Goal: Task Accomplishment & Management: Complete application form

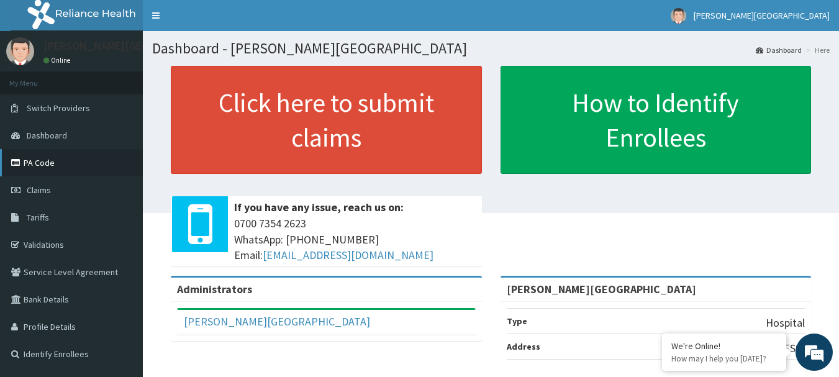
click at [34, 165] on link "PA Code" at bounding box center [71, 162] width 143 height 27
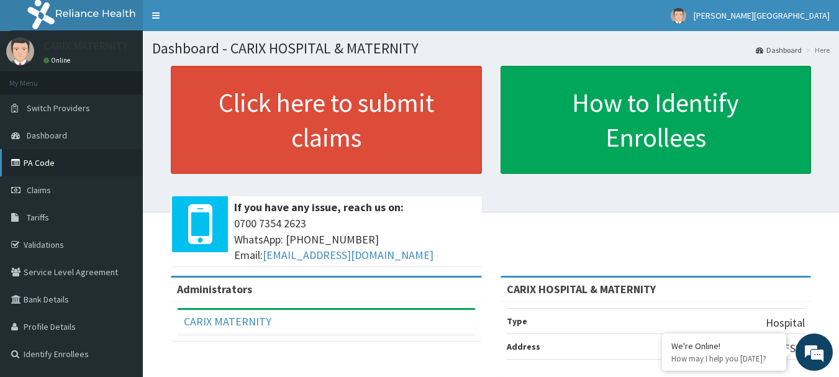
click at [49, 161] on link "PA Code" at bounding box center [71, 162] width 143 height 27
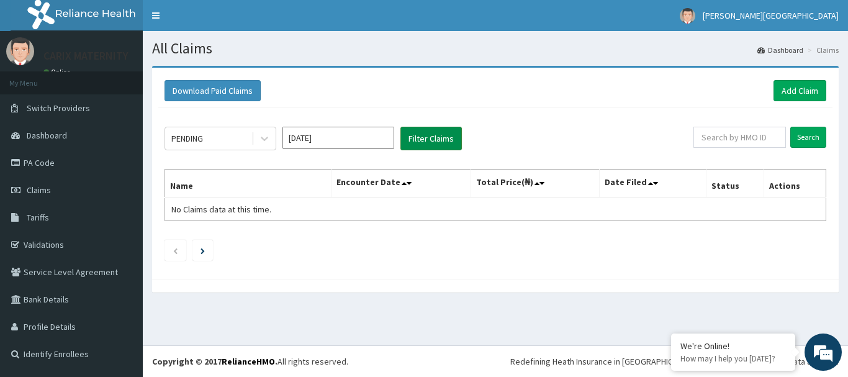
click at [441, 137] on button "Filter Claims" at bounding box center [430, 139] width 61 height 24
click at [230, 144] on div "PENDING" at bounding box center [208, 139] width 86 height 20
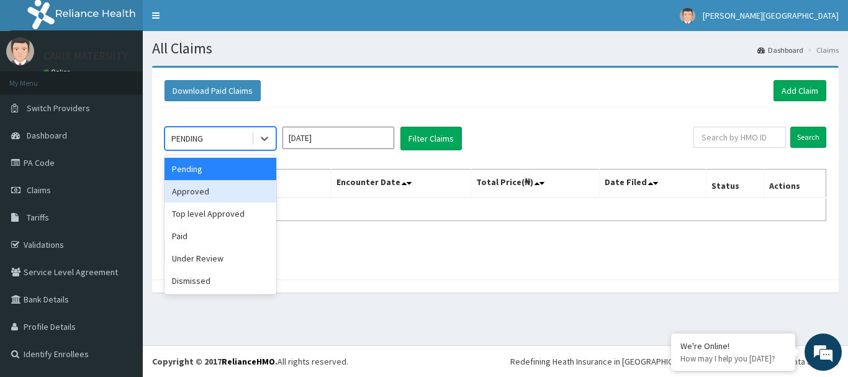
click at [203, 193] on div "Approved" at bounding box center [221, 191] width 112 height 22
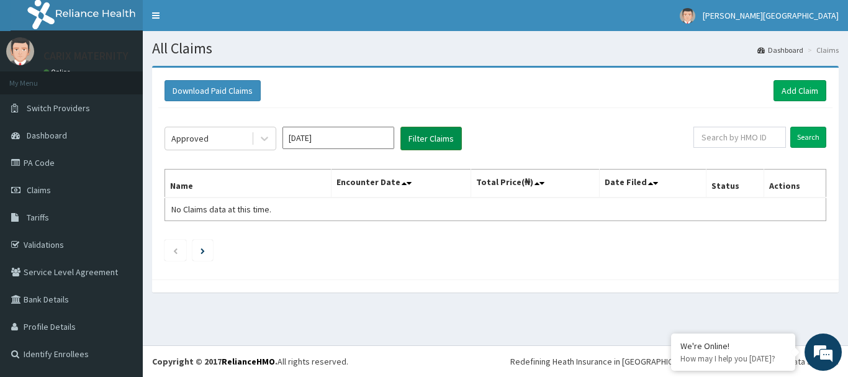
click at [422, 140] on button "Filter Claims" at bounding box center [430, 139] width 61 height 24
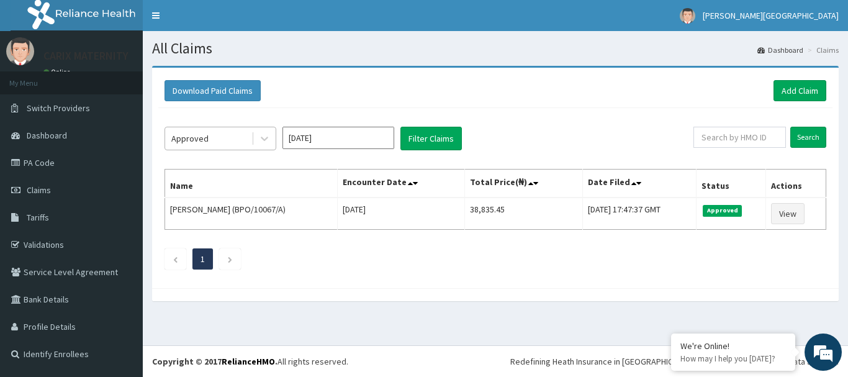
click at [238, 141] on div "Approved" at bounding box center [208, 139] width 86 height 20
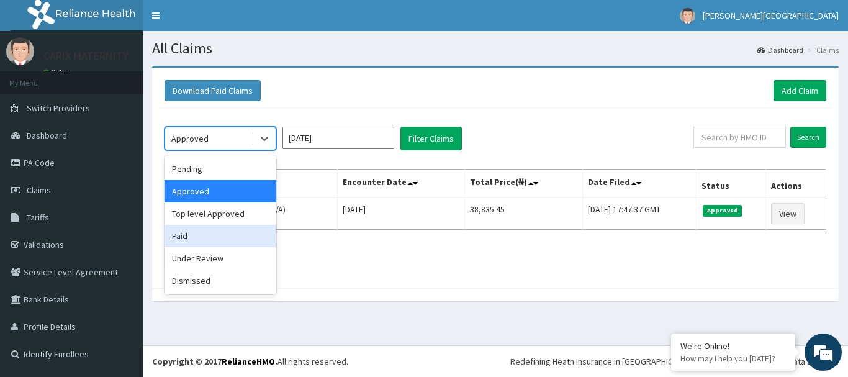
click at [192, 231] on div "Paid" at bounding box center [221, 236] width 112 height 22
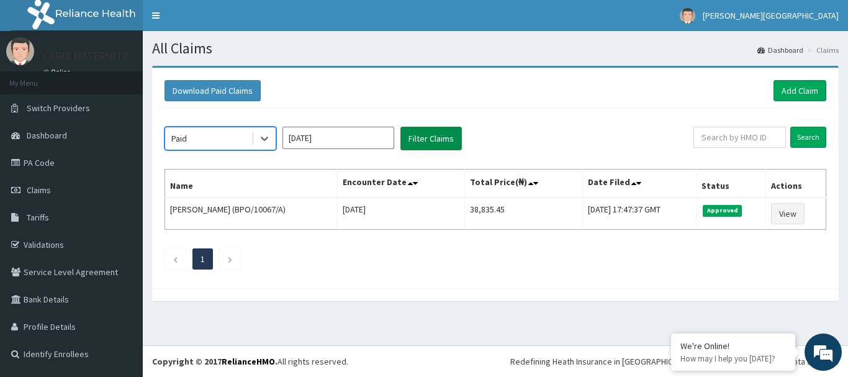
click at [418, 143] on button "Filter Claims" at bounding box center [430, 139] width 61 height 24
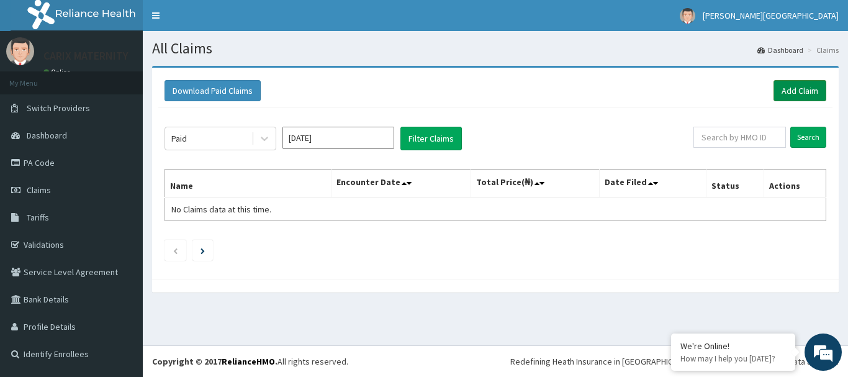
click at [802, 83] on link "Add Claim" at bounding box center [800, 90] width 53 height 21
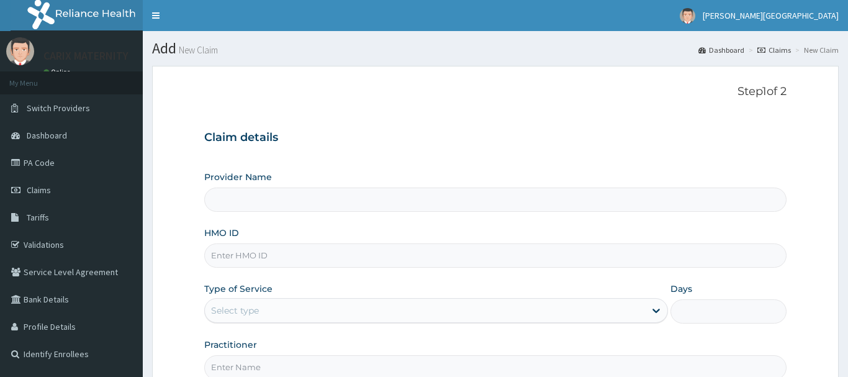
click at [249, 253] on input "HMO ID" at bounding box center [495, 255] width 582 height 24
type input "CARIX HOSPITAL & MATERNITY"
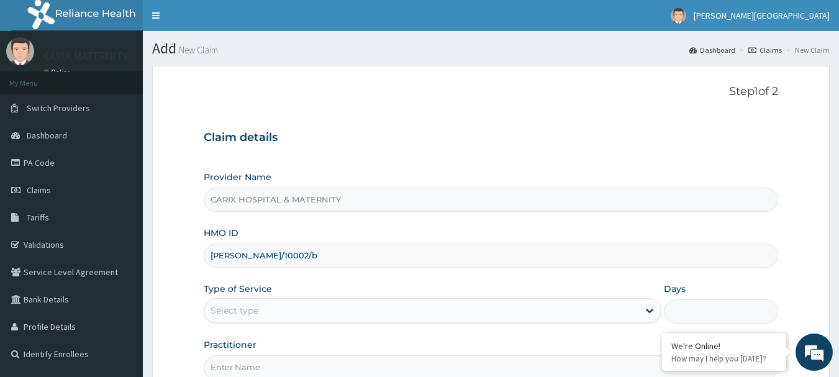
type input "[PERSON_NAME]/10002/b"
click at [271, 310] on div "Select type" at bounding box center [421, 310] width 434 height 20
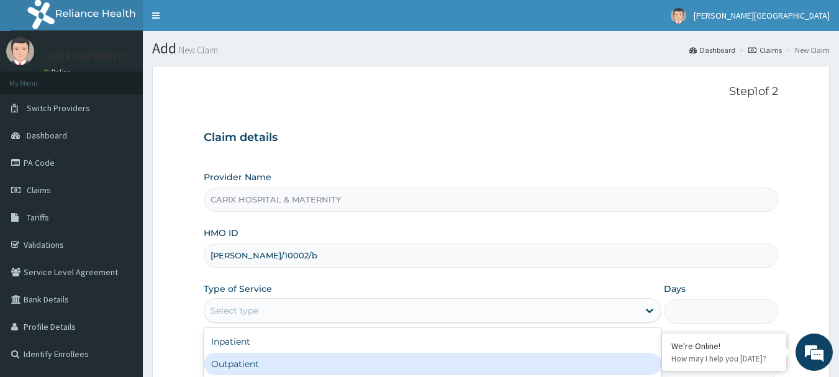
scroll to position [133, 0]
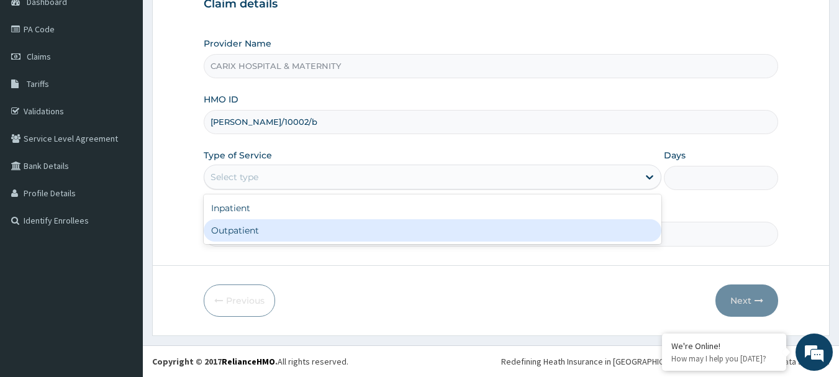
click at [240, 233] on div "Outpatient" at bounding box center [433, 230] width 458 height 22
type input "1"
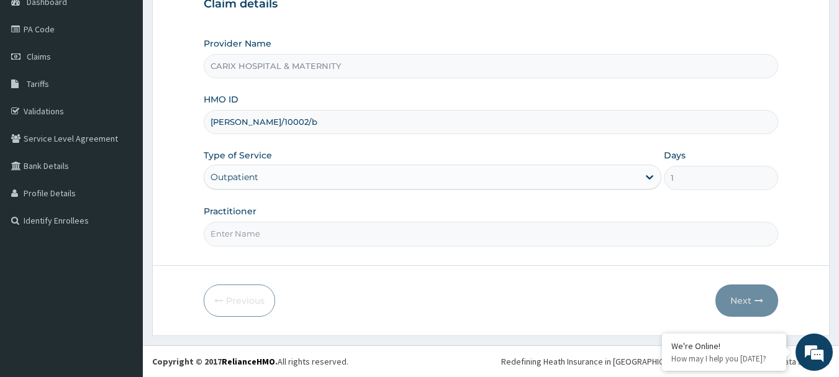
click at [240, 234] on input "Practitioner" at bounding box center [491, 234] width 575 height 24
type input "DR OMISHAKIN"
click at [743, 307] on button "Next" at bounding box center [746, 300] width 63 height 32
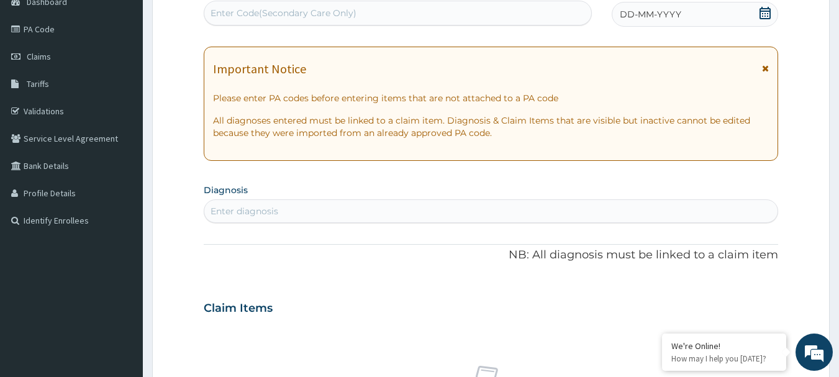
click at [762, 66] on icon at bounding box center [765, 68] width 7 height 9
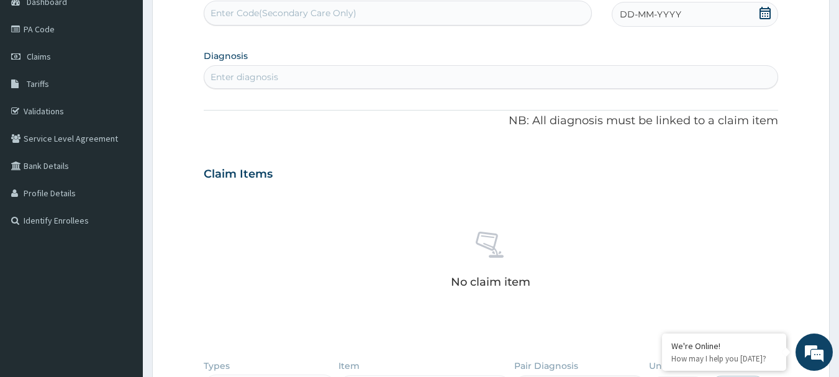
click at [766, 12] on icon at bounding box center [765, 13] width 12 height 12
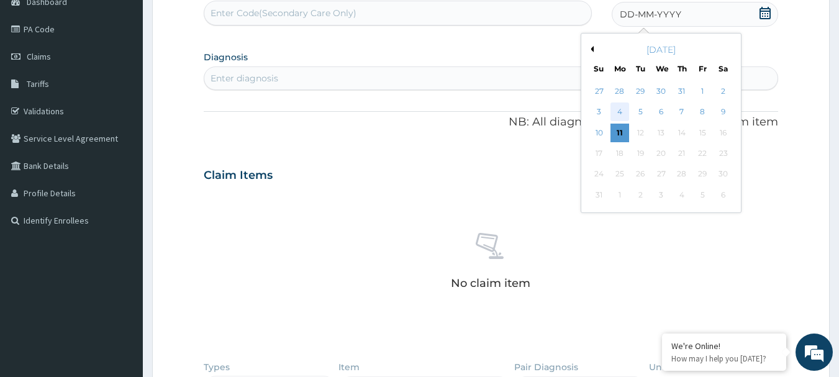
click at [619, 109] on div "4" at bounding box center [619, 112] width 19 height 19
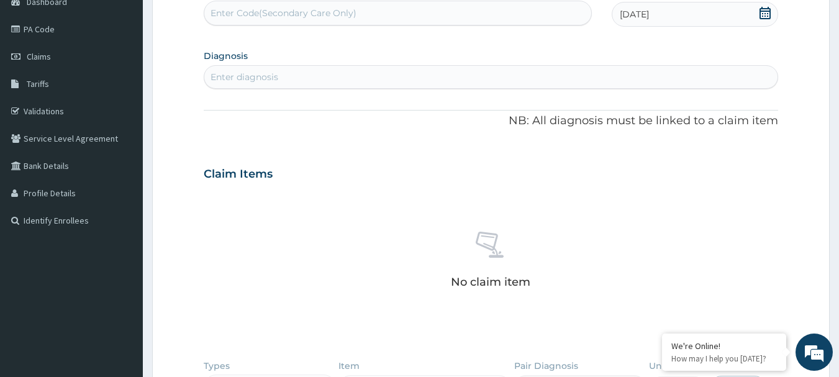
click at [308, 79] on div "Enter diagnosis" at bounding box center [491, 77] width 574 height 20
type input "plasmo"
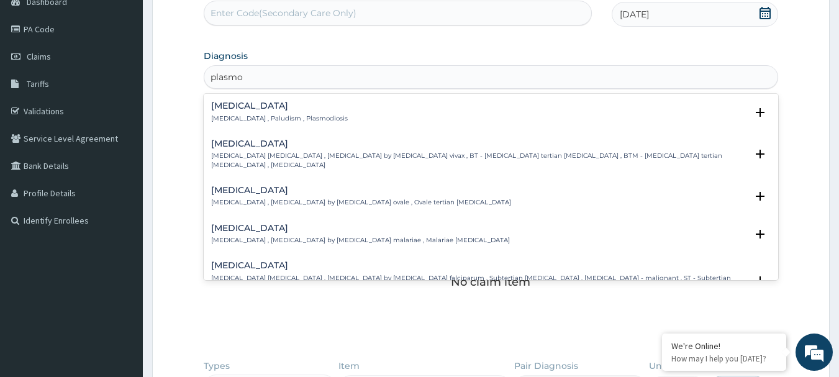
click at [221, 119] on p "Malaria , Paludism , Plasmodiosis" at bounding box center [279, 118] width 137 height 9
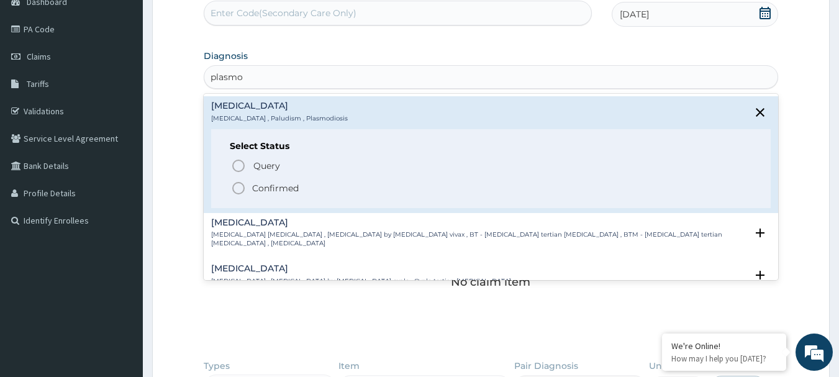
click at [241, 185] on icon "status option filled" at bounding box center [238, 188] width 15 height 15
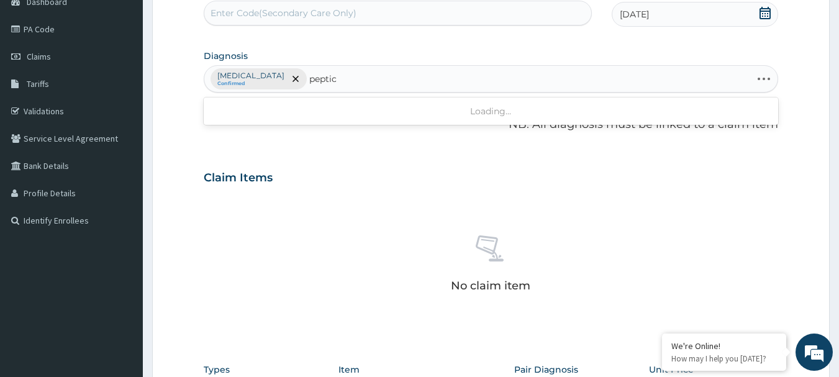
type input "peptic u"
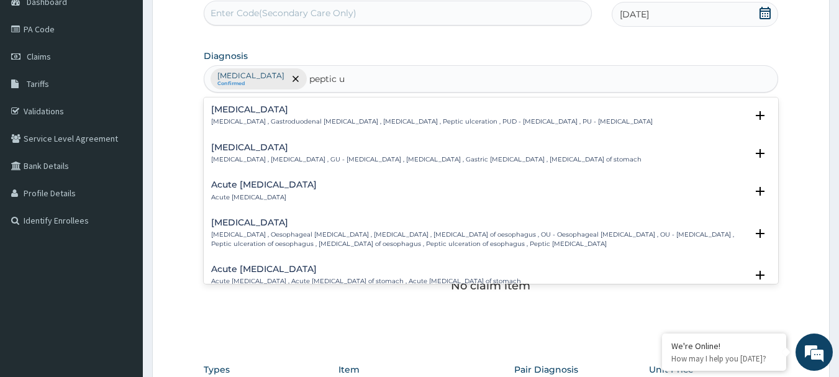
click at [261, 186] on h4 "Acute peptic ulcer" at bounding box center [264, 184] width 106 height 9
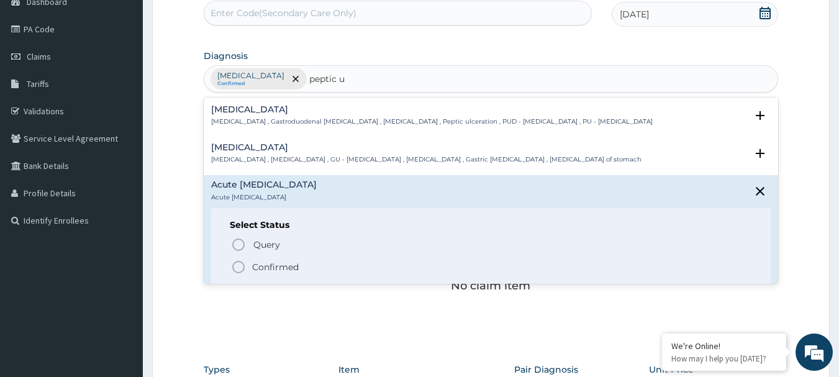
click at [237, 262] on circle "status option filled" at bounding box center [238, 266] width 11 height 11
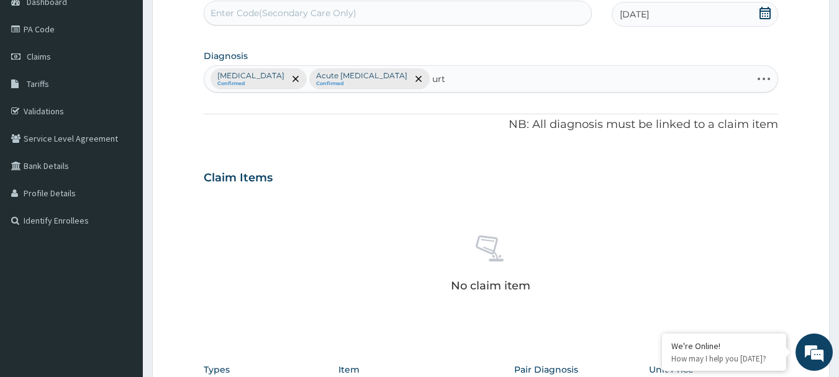
type input "urti"
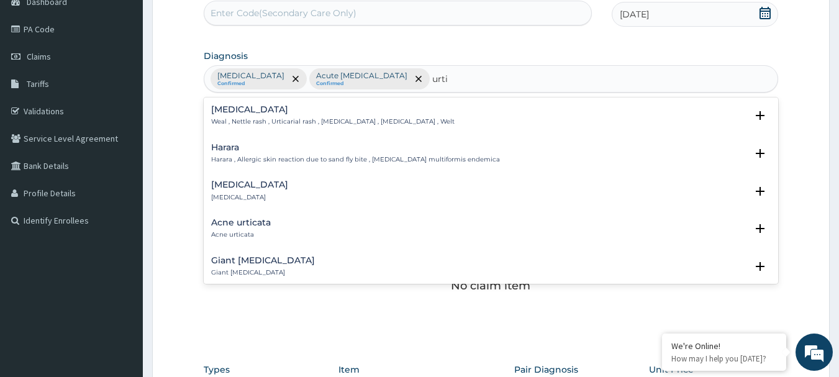
click at [217, 184] on h4 "Urticaria" at bounding box center [249, 184] width 77 height 9
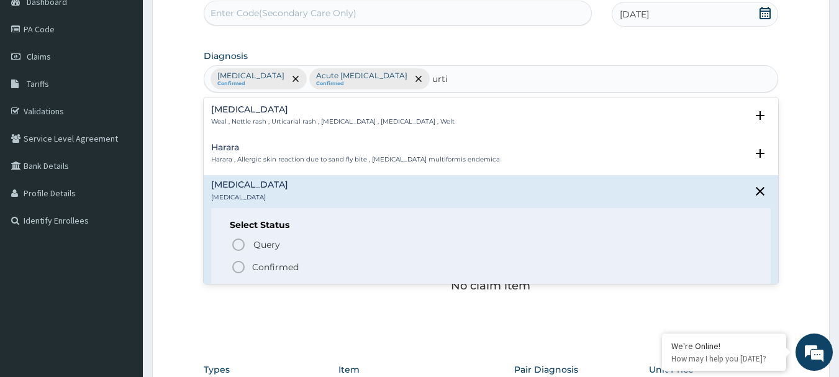
click at [235, 261] on icon "status option filled" at bounding box center [238, 267] width 15 height 15
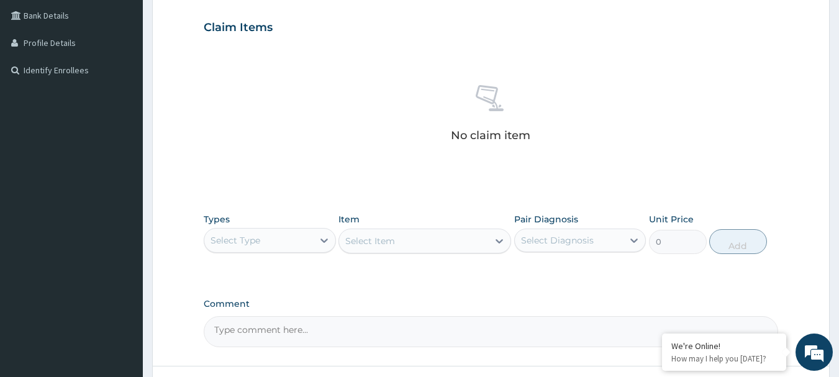
scroll to position [320, 0]
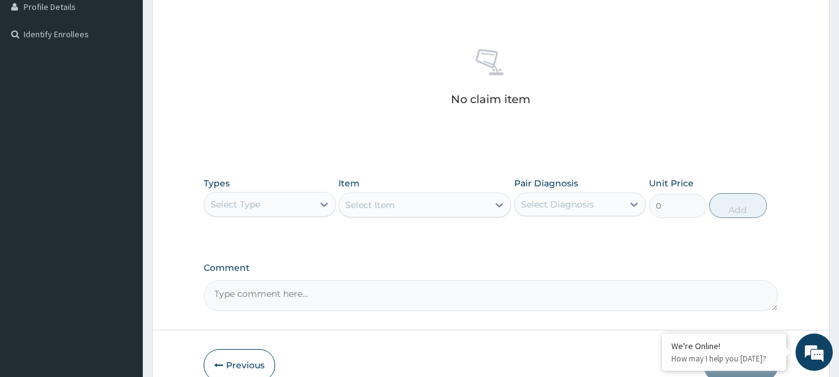
click at [250, 209] on div "Select Type" at bounding box center [235, 204] width 50 height 12
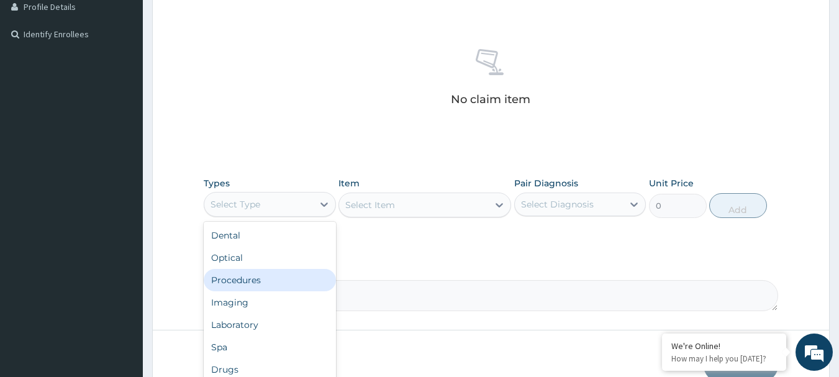
click at [233, 282] on div "Procedures" at bounding box center [270, 280] width 132 height 22
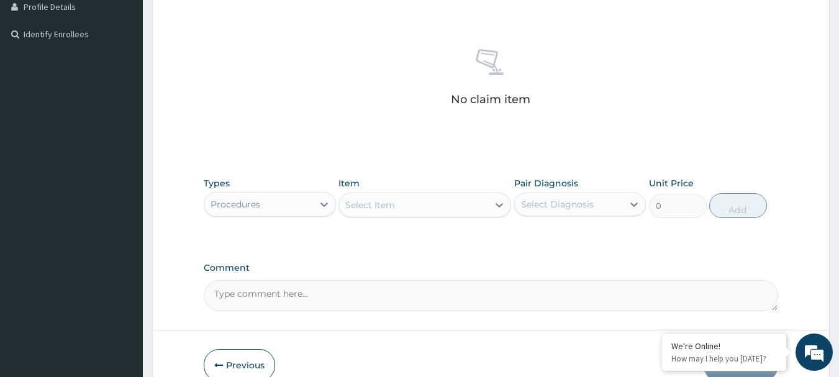
click at [391, 206] on div "Select Item" at bounding box center [370, 205] width 50 height 12
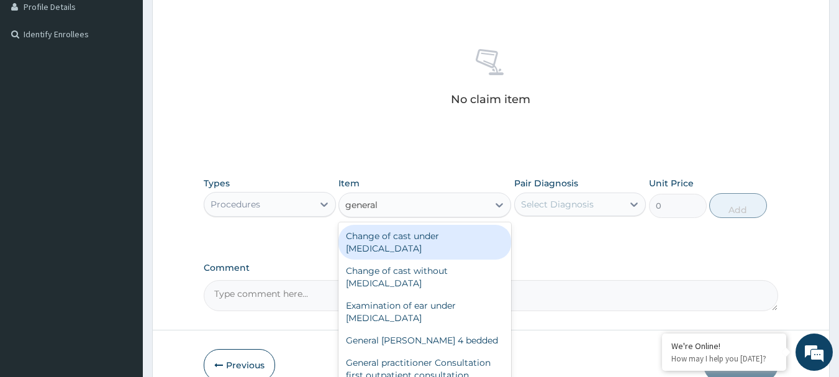
type input "general p"
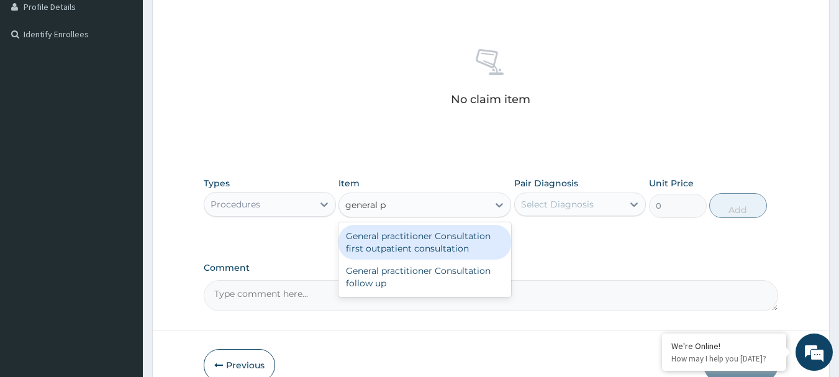
click at [423, 240] on div "General practitioner Consultation first outpatient consultation" at bounding box center [424, 242] width 173 height 35
type input "3547.5"
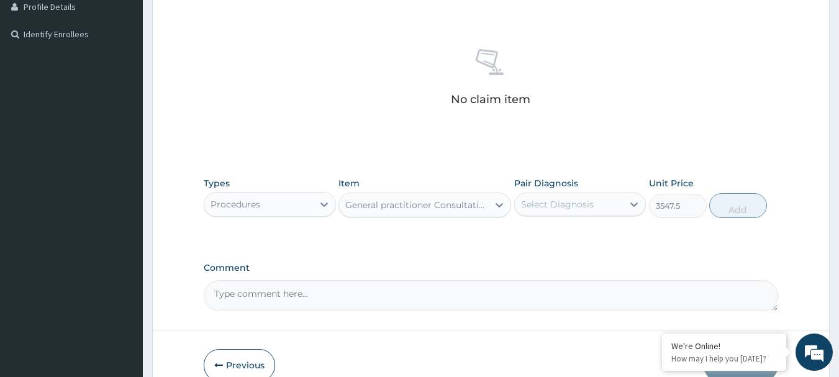
click at [583, 202] on div "Select Diagnosis" at bounding box center [557, 204] width 73 height 12
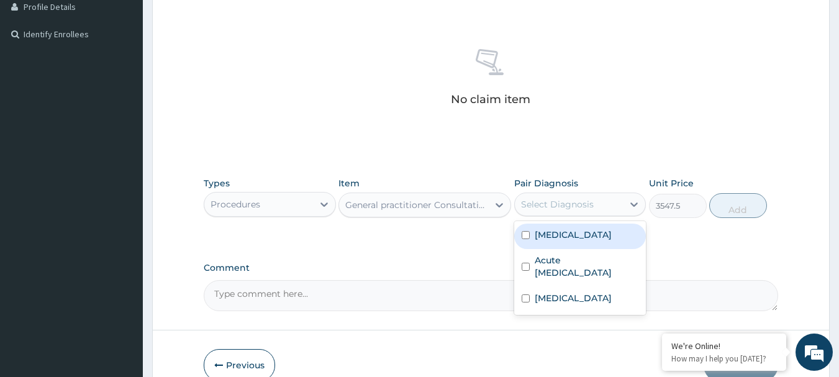
click at [570, 233] on div "Malaria" at bounding box center [580, 236] width 132 height 25
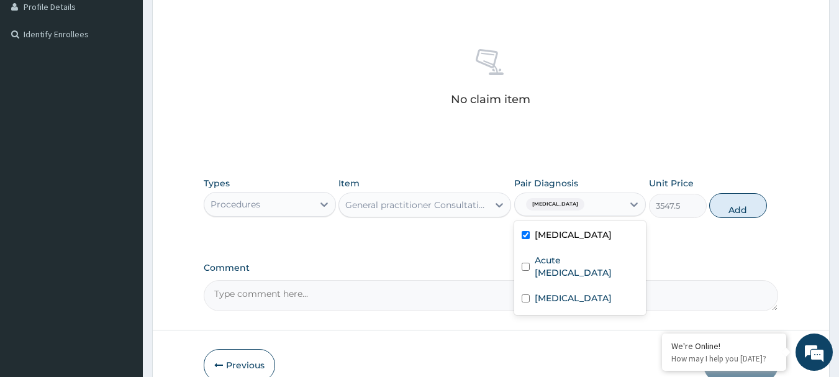
click at [570, 233] on div "Malaria" at bounding box center [580, 236] width 132 height 25
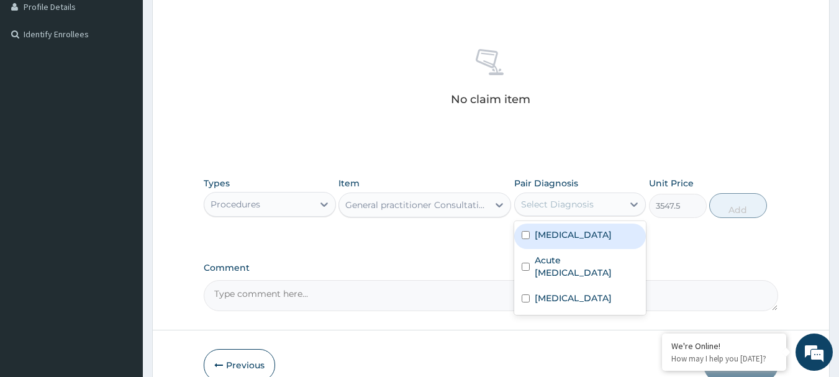
click at [570, 233] on div "Malaria" at bounding box center [580, 236] width 132 height 25
checkbox input "true"
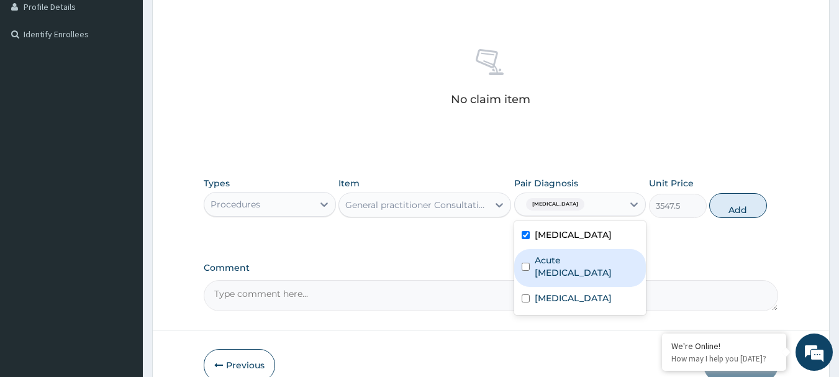
click at [571, 261] on label "Acute peptic ulcer" at bounding box center [587, 266] width 104 height 25
checkbox input "true"
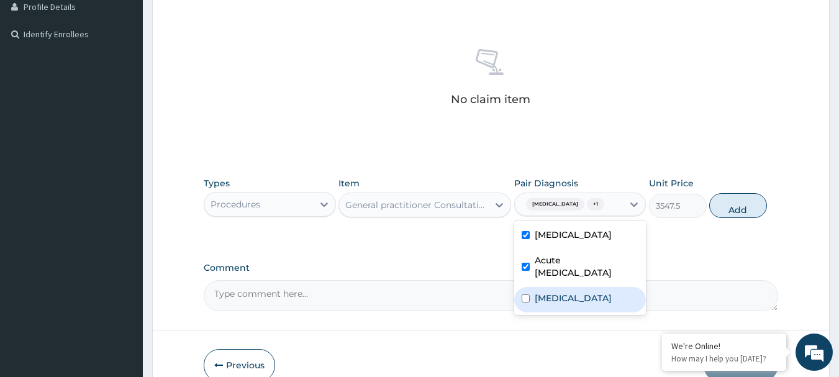
click at [569, 292] on label "Urticaria" at bounding box center [573, 298] width 77 height 12
checkbox input "true"
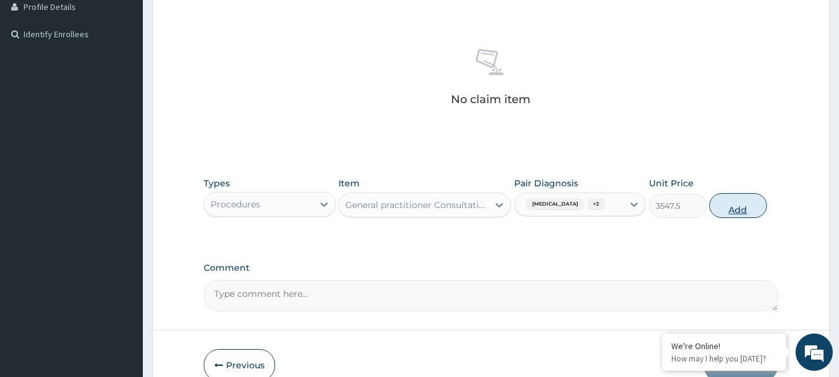
click at [732, 201] on button "Add" at bounding box center [738, 205] width 58 height 25
type input "0"
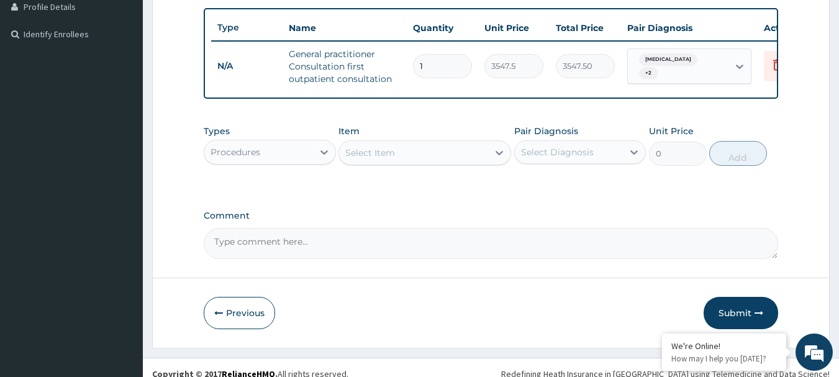
click at [376, 159] on div "Select Item" at bounding box center [370, 153] width 50 height 12
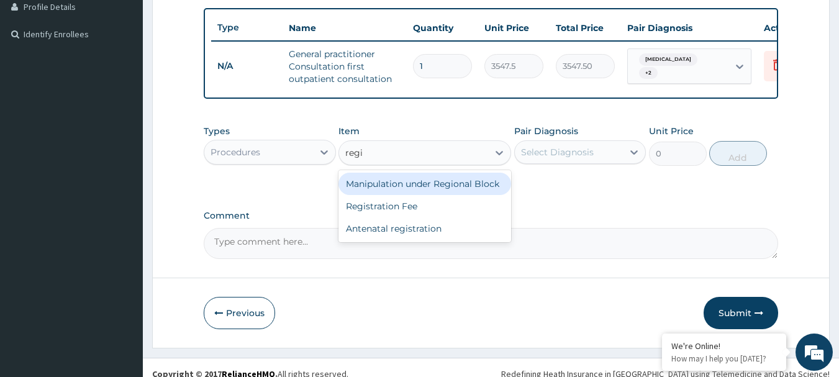
type input "regis"
click at [384, 194] on div "Registration Fee" at bounding box center [424, 184] width 173 height 22
type input "2150"
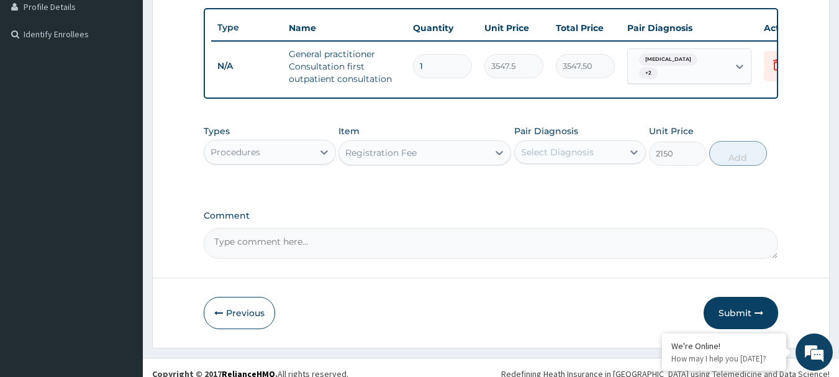
click at [540, 157] on div "Select Diagnosis" at bounding box center [557, 152] width 73 height 12
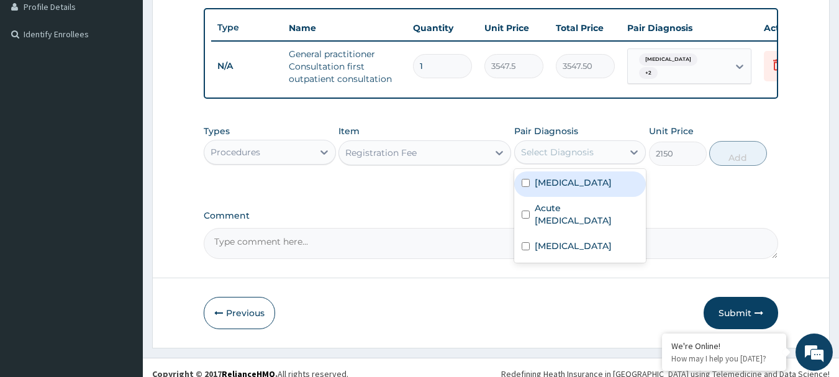
click at [559, 189] on label "Malaria" at bounding box center [573, 182] width 77 height 12
checkbox input "true"
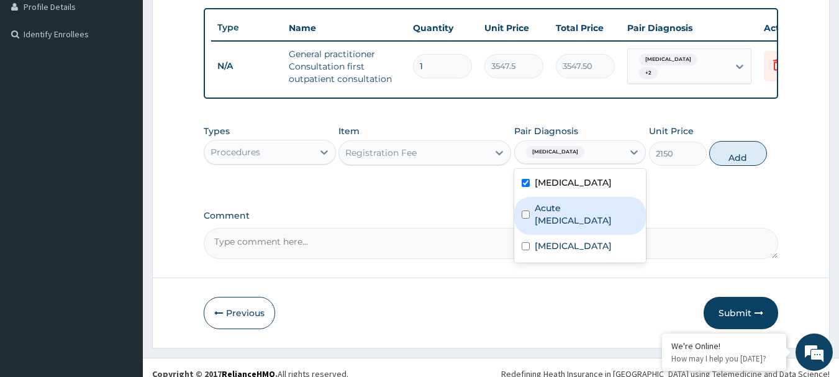
click at [563, 220] on label "Acute peptic ulcer" at bounding box center [587, 214] width 104 height 25
checkbox input "true"
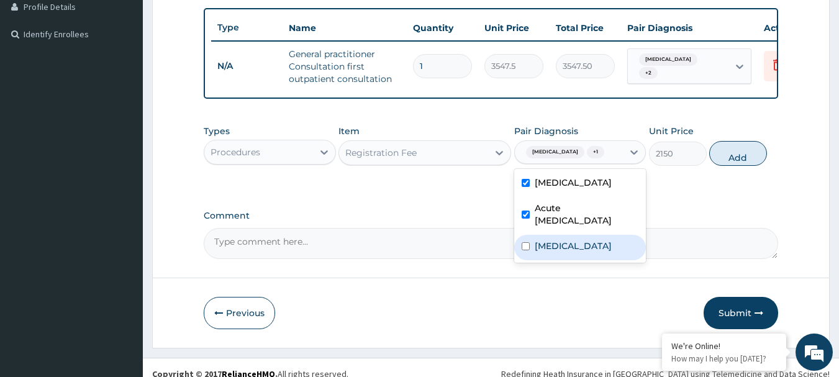
click at [556, 240] on label "Urticaria" at bounding box center [573, 246] width 77 height 12
checkbox input "true"
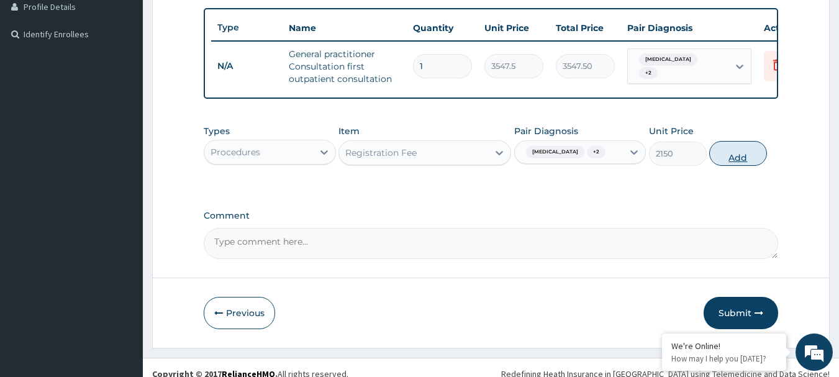
click at [734, 156] on button "Add" at bounding box center [738, 153] width 58 height 25
type input "0"
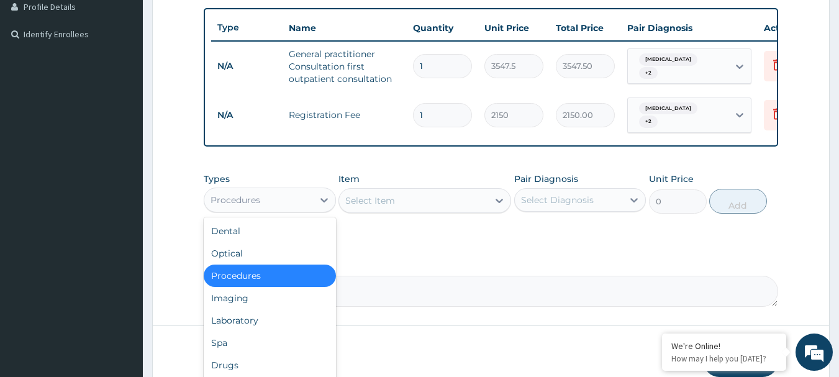
click at [266, 209] on div "Procedures" at bounding box center [258, 200] width 109 height 20
click at [241, 325] on div "Laboratory" at bounding box center [270, 320] width 132 height 22
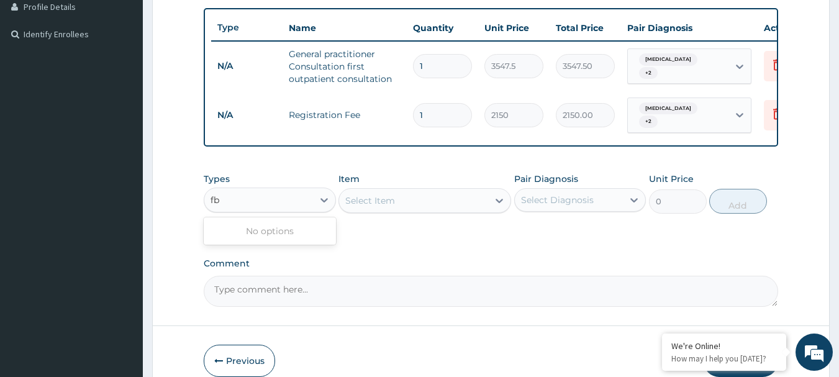
type input "f"
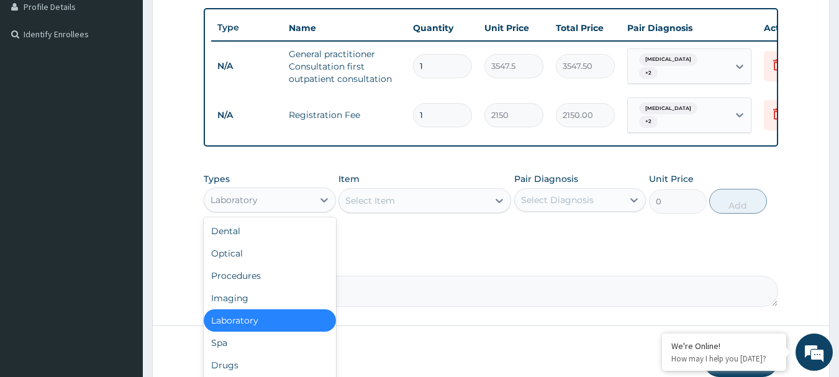
click at [246, 321] on div "Laboratory" at bounding box center [270, 320] width 132 height 22
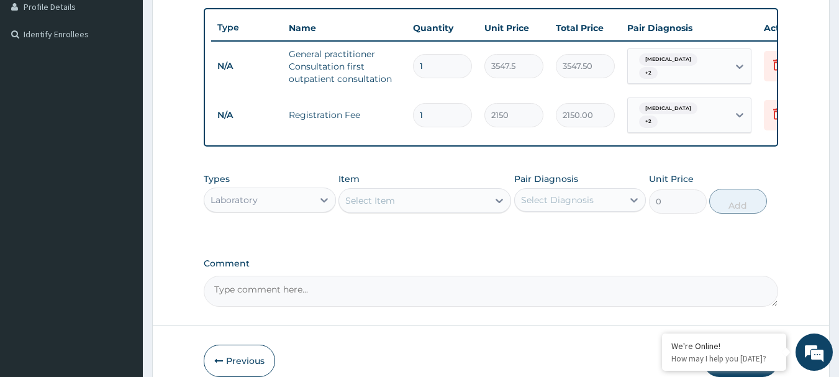
click at [405, 207] on div "Select Item" at bounding box center [413, 201] width 149 height 20
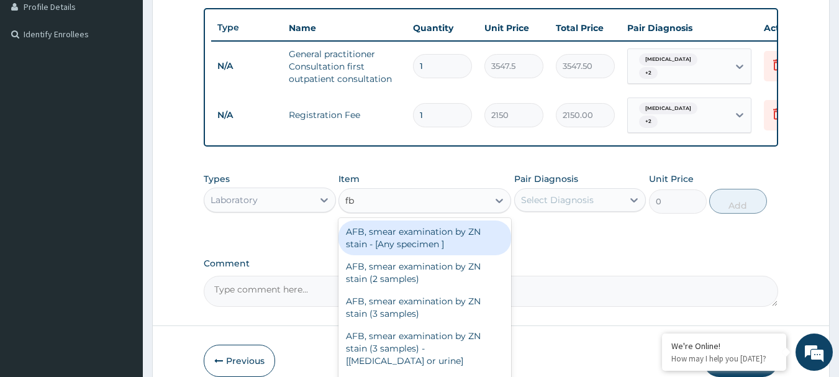
type input "fbc"
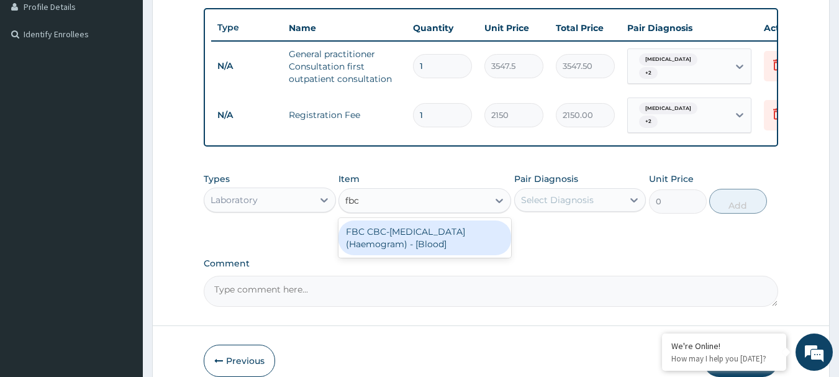
click at [381, 254] on div "FBC CBC-Complete Blood Count (Haemogram) - [Blood]" at bounding box center [424, 237] width 173 height 35
type input "4300"
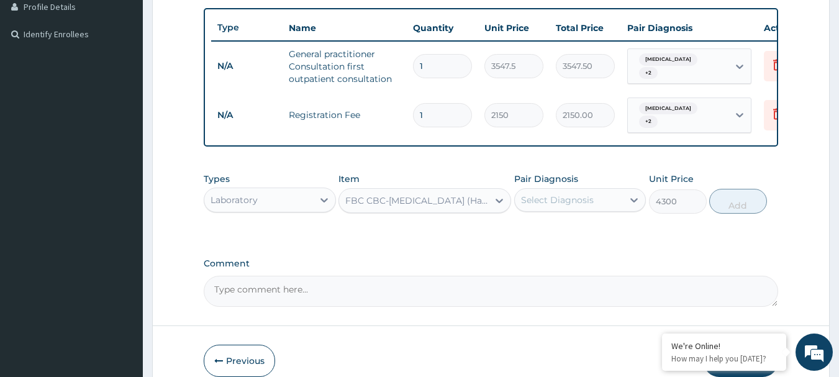
click at [600, 202] on div "Select Diagnosis" at bounding box center [569, 200] width 109 height 20
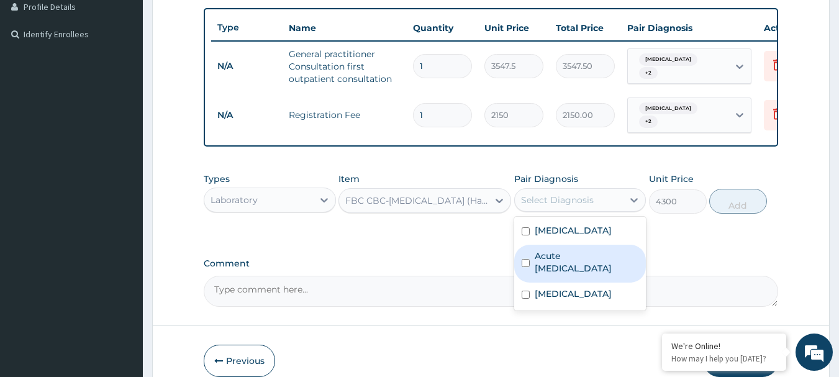
click at [565, 263] on label "Acute peptic ulcer" at bounding box center [587, 262] width 104 height 25
checkbox input "true"
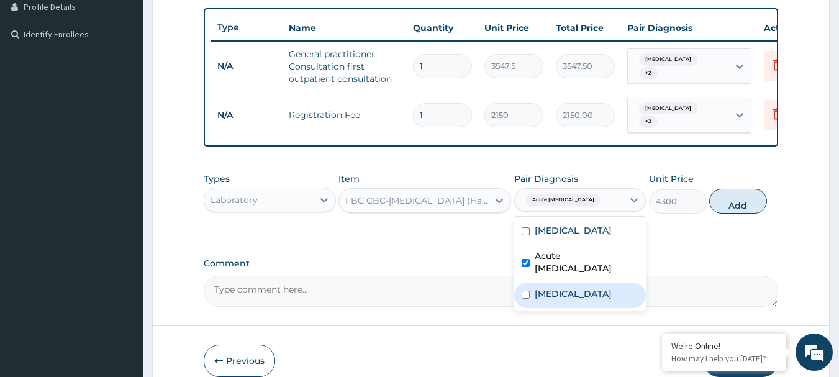
click at [558, 287] on label "Urticaria" at bounding box center [573, 293] width 77 height 12
checkbox input "true"
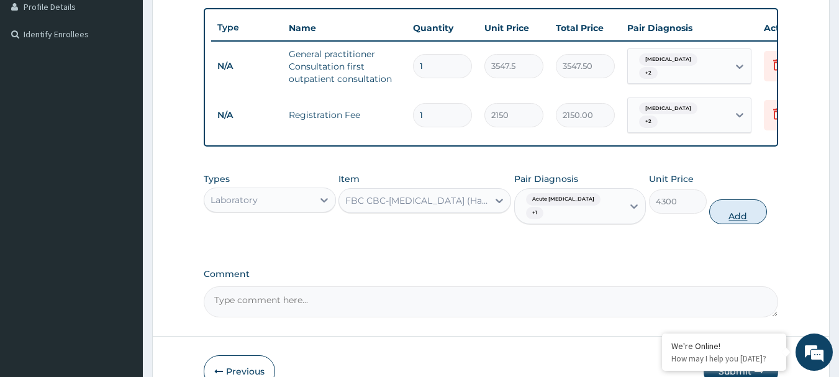
click at [726, 205] on button "Add" at bounding box center [738, 211] width 58 height 25
type input "0"
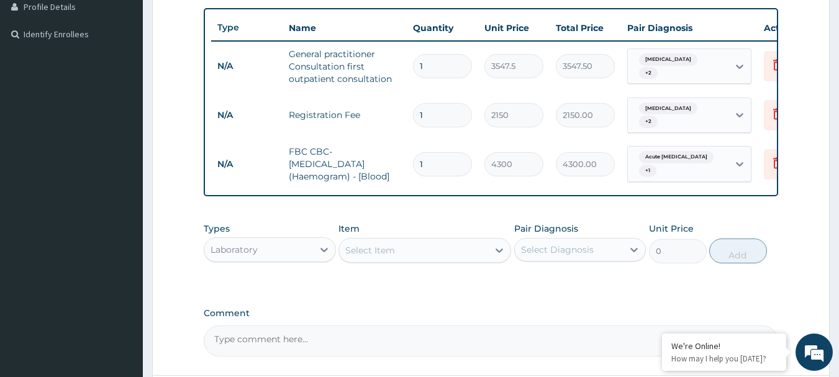
click at [413, 252] on div "Select Item" at bounding box center [413, 250] width 149 height 20
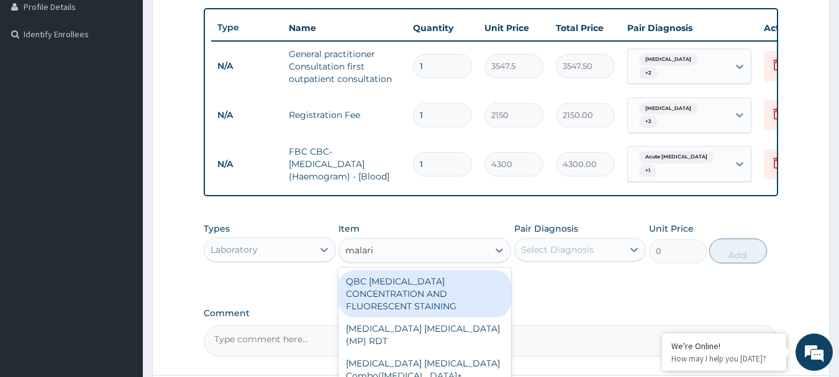
type input "malaria"
click at [407, 294] on div "QBC MALARIA CONCENTRATION AND FLUORESCENT STAINING" at bounding box center [424, 293] width 173 height 47
type input "1612.5"
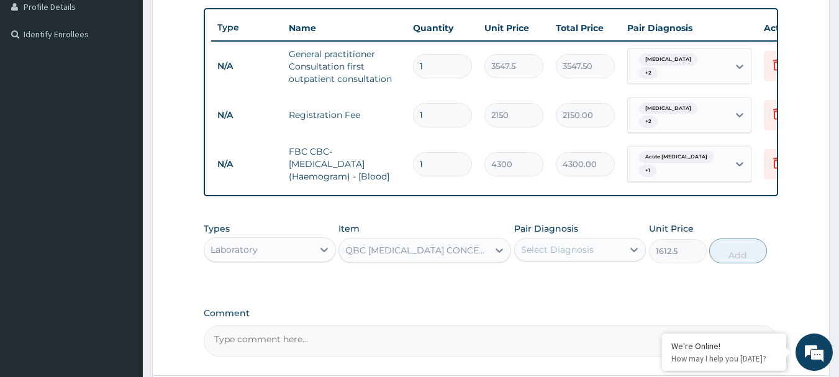
click at [558, 255] on div "Select Diagnosis" at bounding box center [557, 249] width 73 height 12
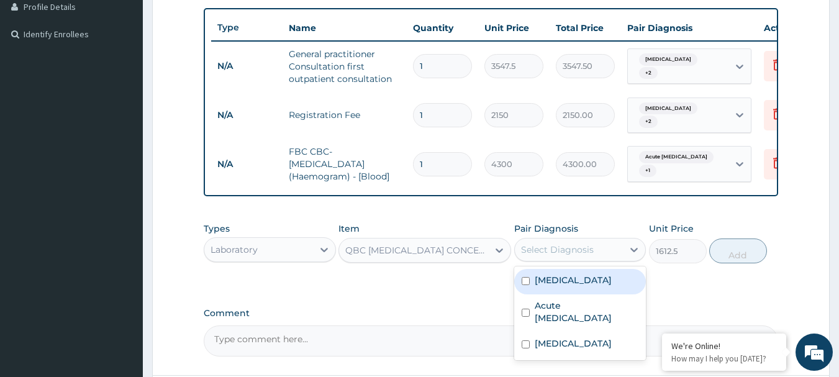
click at [558, 292] on div "Malaria" at bounding box center [580, 281] width 132 height 25
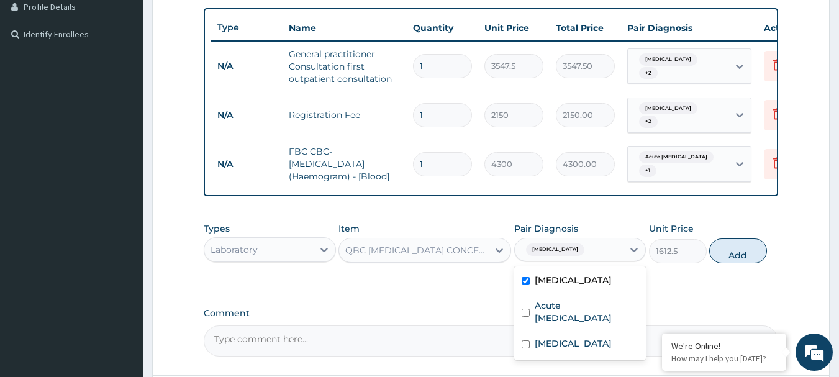
checkbox input "true"
click at [734, 262] on button "Add" at bounding box center [738, 250] width 58 height 25
type input "0"
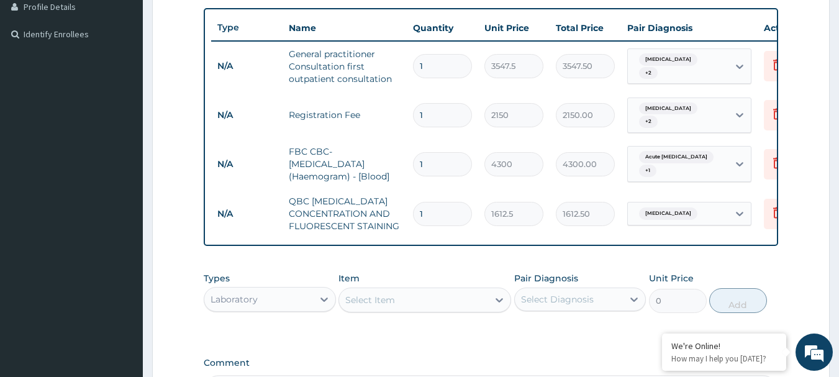
scroll to position [484, 0]
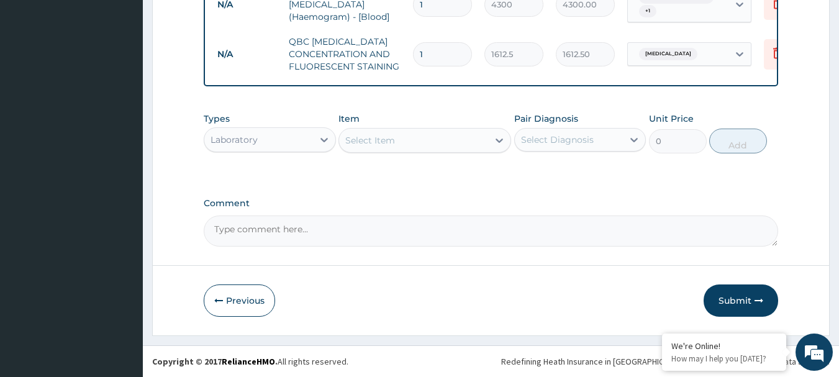
click at [272, 136] on div "Laboratory" at bounding box center [258, 140] width 109 height 20
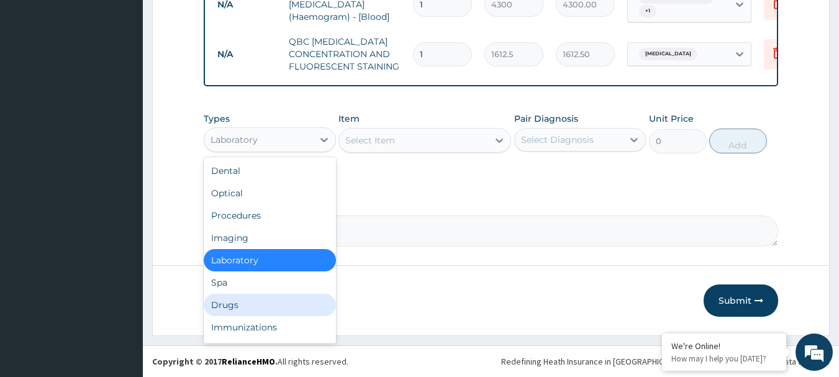
click at [222, 303] on div "Drugs" at bounding box center [270, 305] width 132 height 22
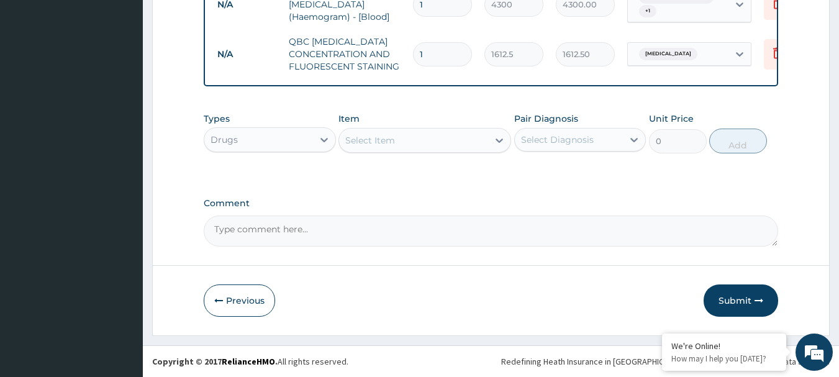
click at [416, 148] on div "Select Item" at bounding box center [413, 140] width 149 height 20
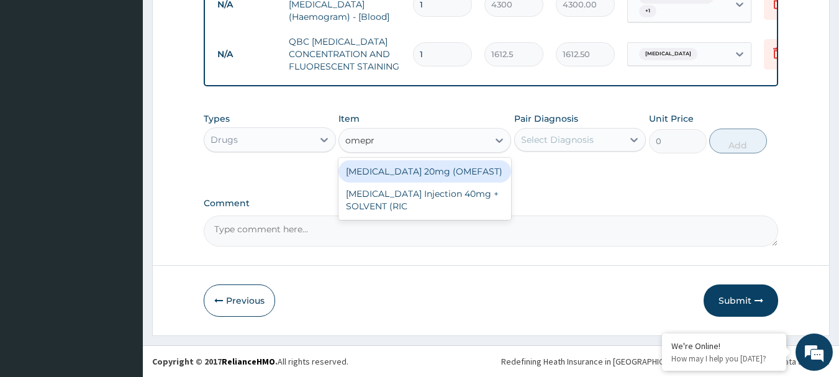
type input "omepra"
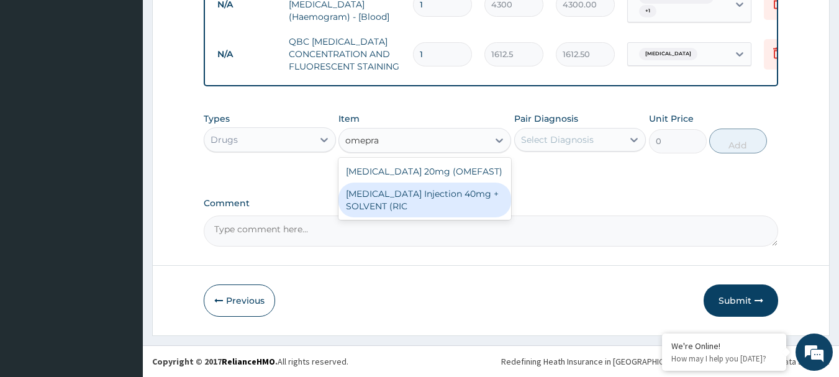
click at [405, 202] on div "OMEPRAZOLE Injection 40mg + SOLVENT (RIC" at bounding box center [424, 200] width 173 height 35
type input "1537.25"
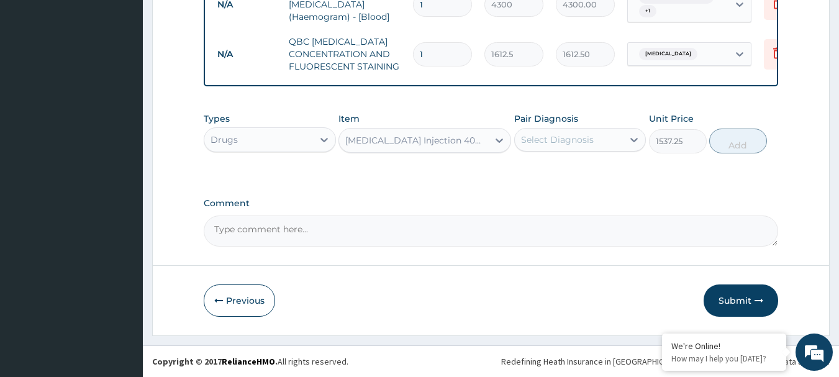
click at [578, 140] on div "Select Diagnosis" at bounding box center [557, 139] width 73 height 12
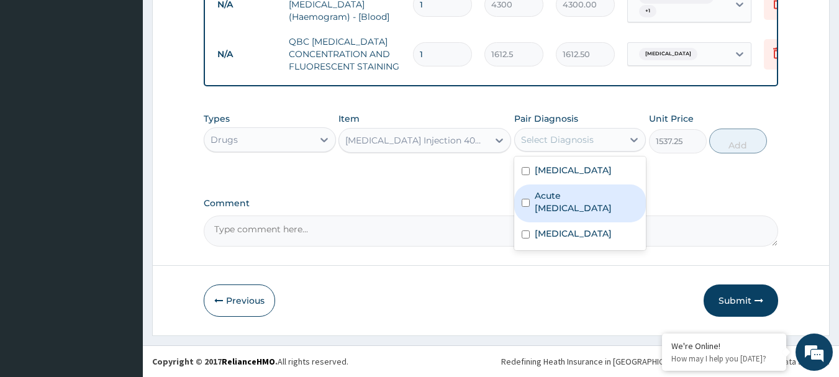
click at [558, 197] on label "Acute peptic ulcer" at bounding box center [587, 201] width 104 height 25
checkbox input "true"
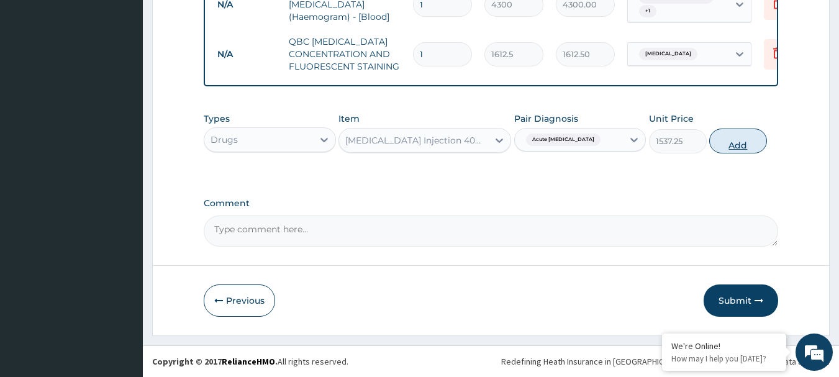
click at [738, 140] on button "Add" at bounding box center [738, 141] width 58 height 25
type input "0"
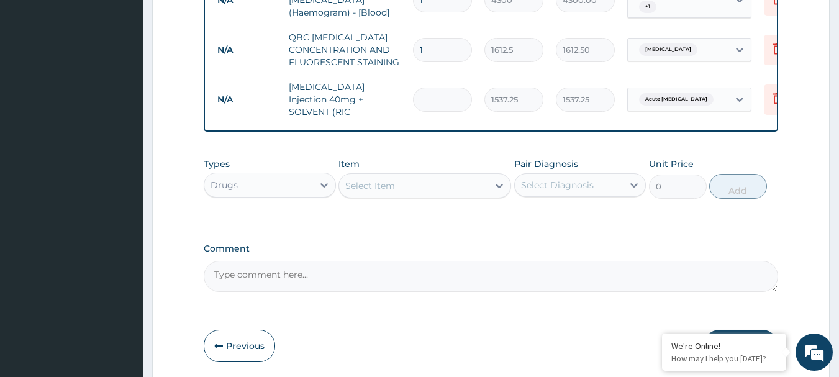
type input "0.00"
type input "4"
type input "6149.00"
type input "4"
click at [405, 181] on div "Select Item" at bounding box center [413, 186] width 149 height 20
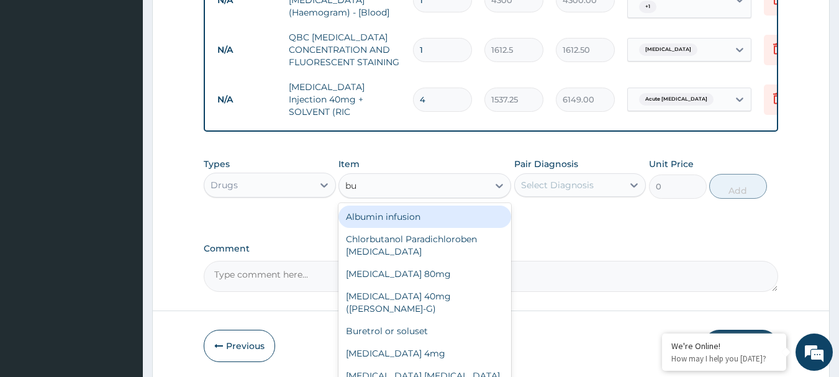
type input "but"
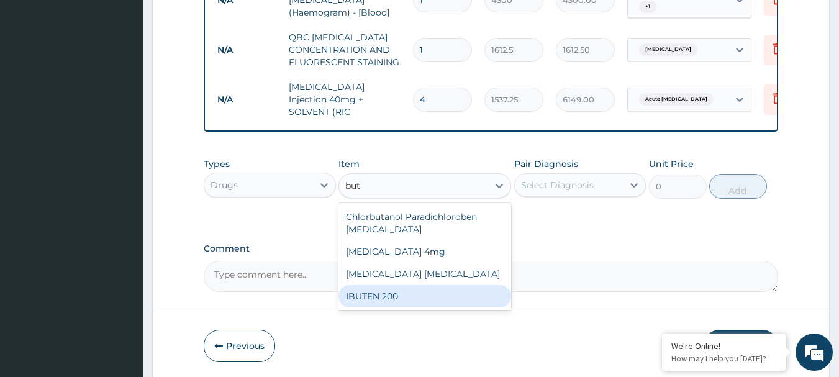
click at [361, 299] on div "IBUTEN 200" at bounding box center [424, 296] width 173 height 22
type input "82.775"
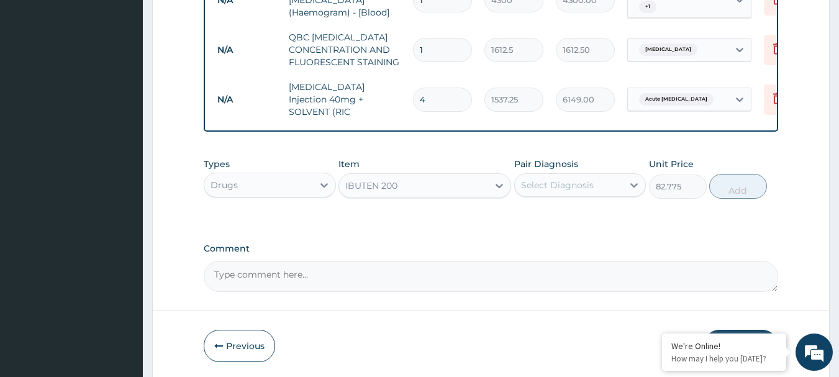
click at [543, 179] on div "Select Diagnosis" at bounding box center [557, 185] width 73 height 12
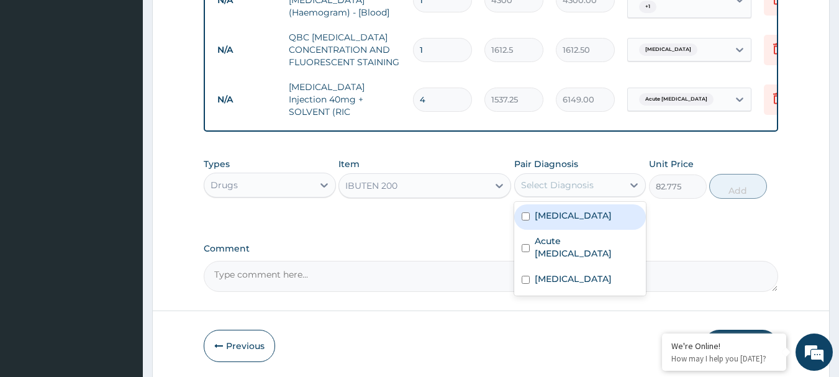
click at [550, 216] on label "Malaria" at bounding box center [573, 215] width 77 height 12
checkbox input "true"
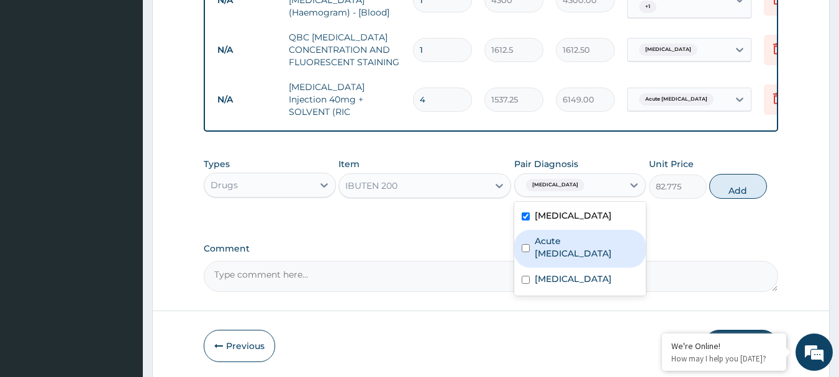
click at [552, 242] on label "Acute peptic ulcer" at bounding box center [587, 247] width 104 height 25
checkbox input "true"
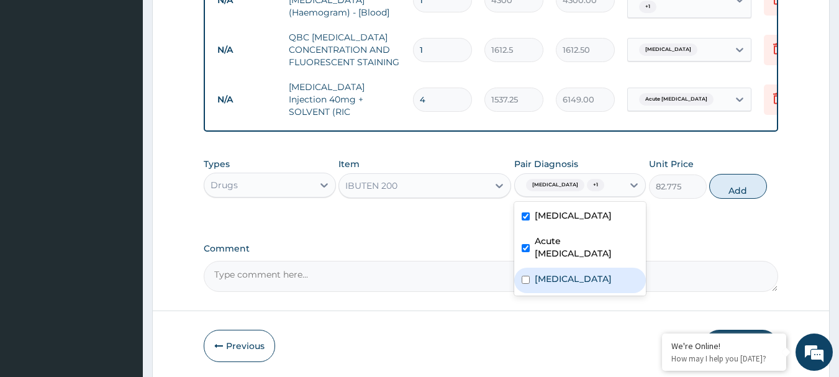
click at [551, 273] on label "Urticaria" at bounding box center [573, 279] width 77 height 12
checkbox input "true"
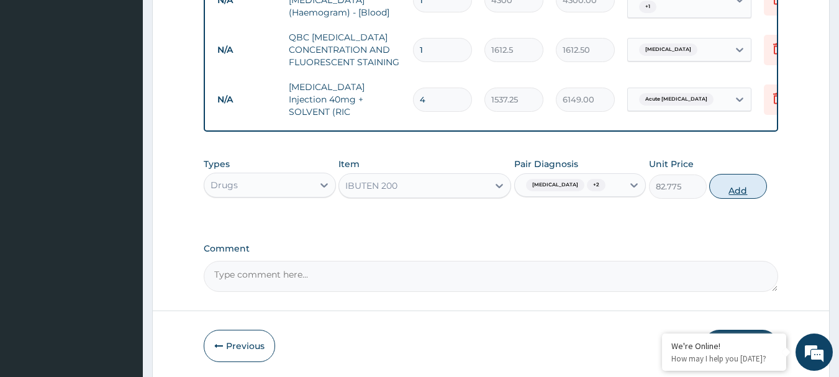
click at [748, 178] on button "Add" at bounding box center [738, 186] width 58 height 25
type input "0"
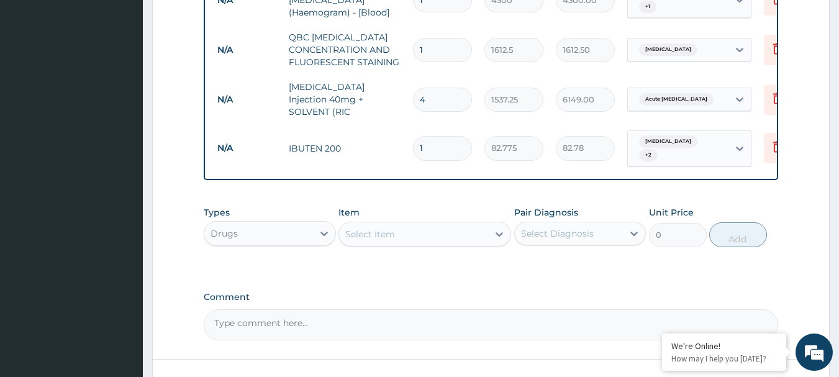
type input "18"
type input "1489.95"
type input "18"
click at [392, 228] on div "Select Item" at bounding box center [370, 234] width 50 height 12
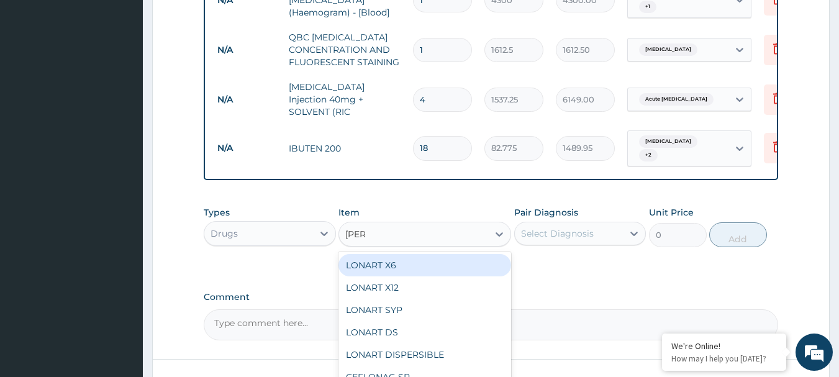
type input "lonar"
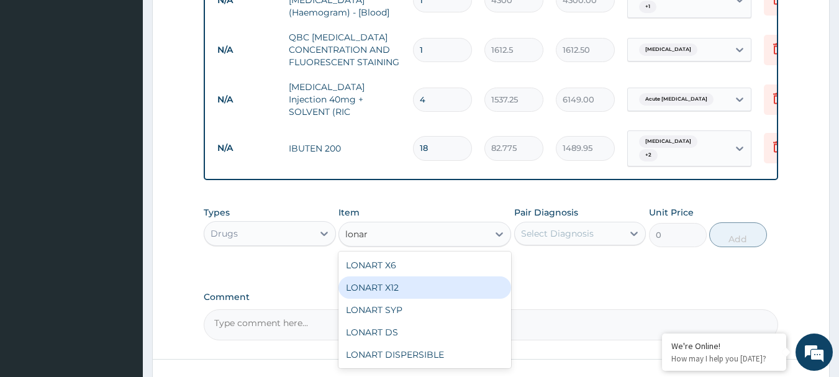
click at [392, 282] on div "LONART X12" at bounding box center [424, 287] width 173 height 22
type input "112.3375"
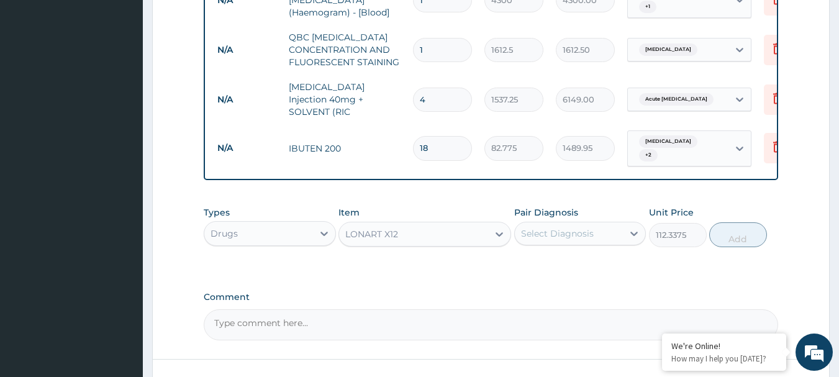
click at [584, 227] on div "Select Diagnosis" at bounding box center [557, 233] width 73 height 12
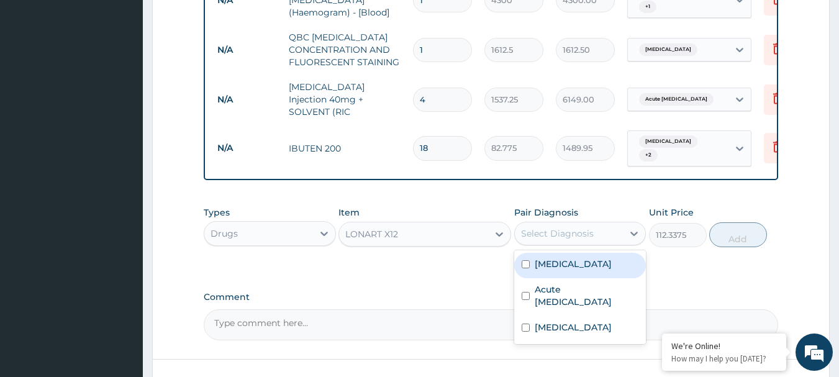
click at [570, 258] on div "Malaria" at bounding box center [580, 265] width 132 height 25
checkbox input "true"
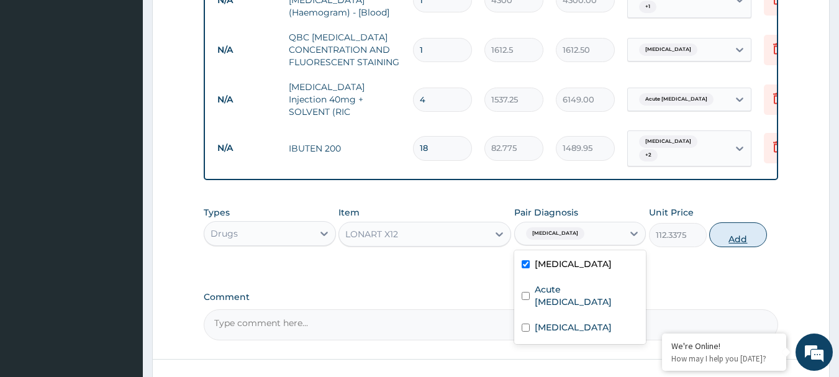
click at [741, 225] on button "Add" at bounding box center [738, 234] width 58 height 25
type input "0"
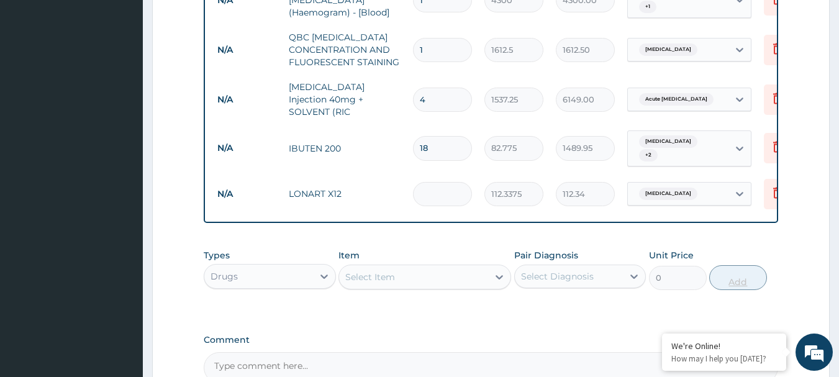
type input "0.00"
type input "6"
type input "674.03"
type input "6"
click at [392, 271] on div "Select Item" at bounding box center [370, 277] width 50 height 12
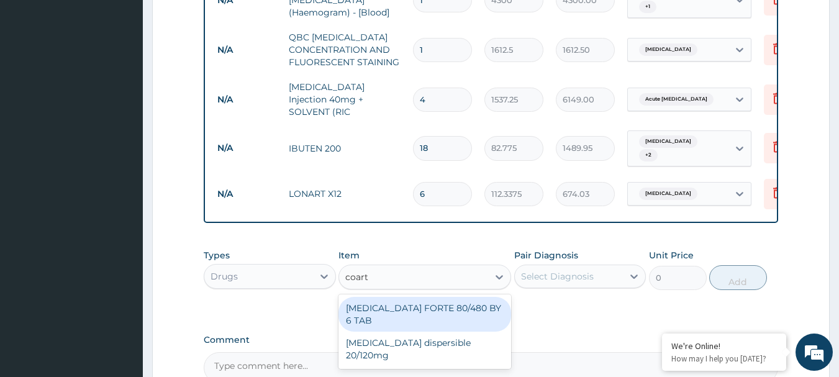
type input "coarte"
drag, startPoint x: 442, startPoint y: 300, endPoint x: 458, endPoint y: 295, distance: 16.9
click at [442, 300] on div "COARTEM FORTE 80/480 BY 6 TAB" at bounding box center [424, 314] width 173 height 35
type input "449.35"
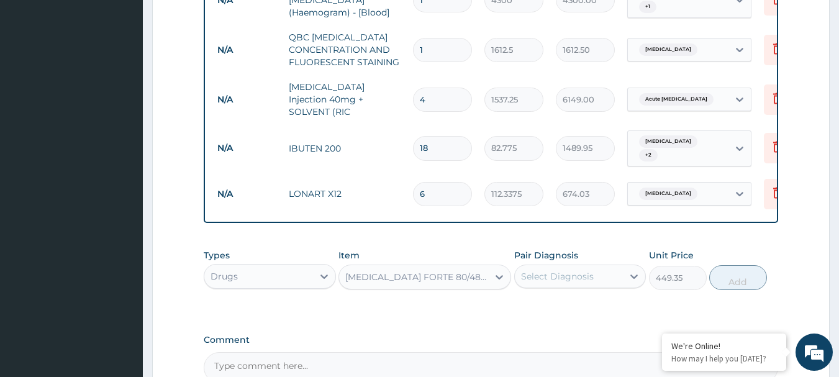
click at [556, 270] on div "Select Diagnosis" at bounding box center [557, 276] width 73 height 12
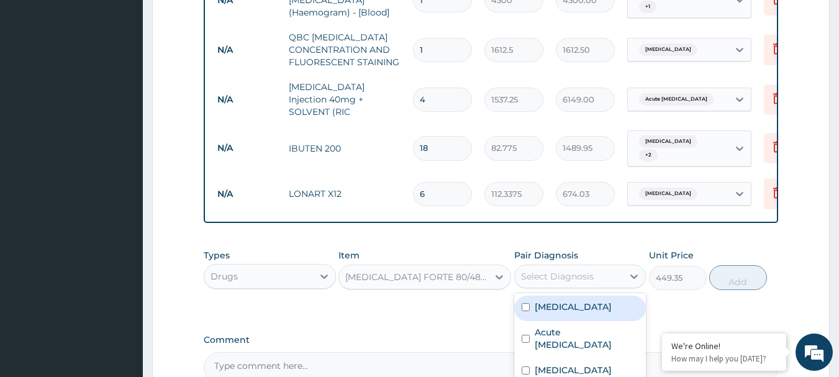
click at [550, 300] on label "Malaria" at bounding box center [573, 306] width 77 height 12
checkbox input "true"
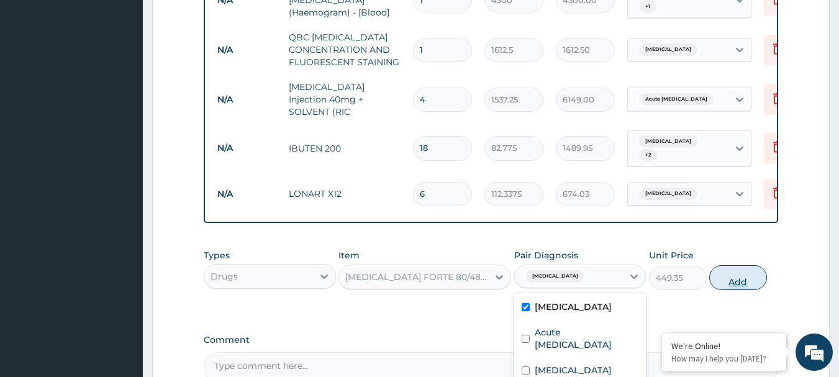
click at [730, 273] on button "Add" at bounding box center [738, 277] width 58 height 25
type input "0"
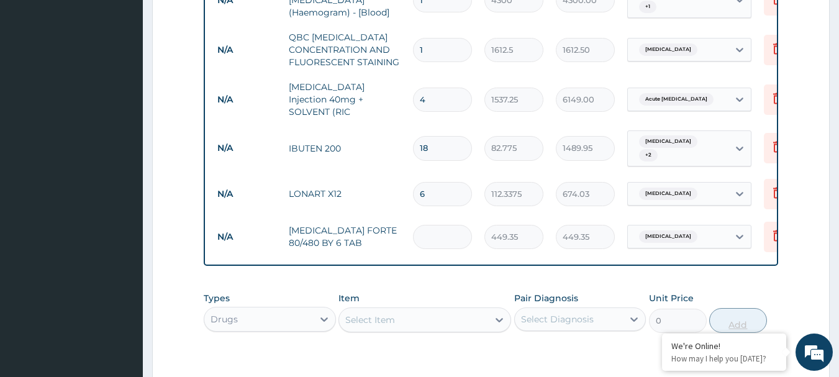
type input "0.00"
type input "6"
type input "2696.10"
type input "6"
click at [770, 185] on icon at bounding box center [777, 192] width 15 height 15
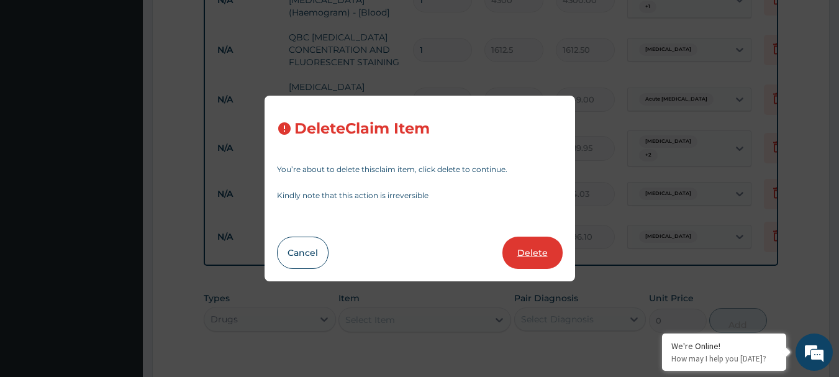
click at [528, 256] on button "Delete" at bounding box center [532, 253] width 60 height 32
type input "449.35"
type input "2696.10"
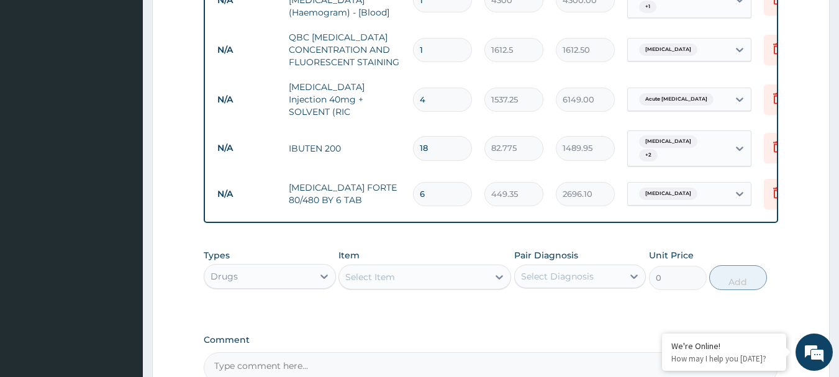
click at [414, 275] on div "Select Item" at bounding box center [413, 277] width 149 height 20
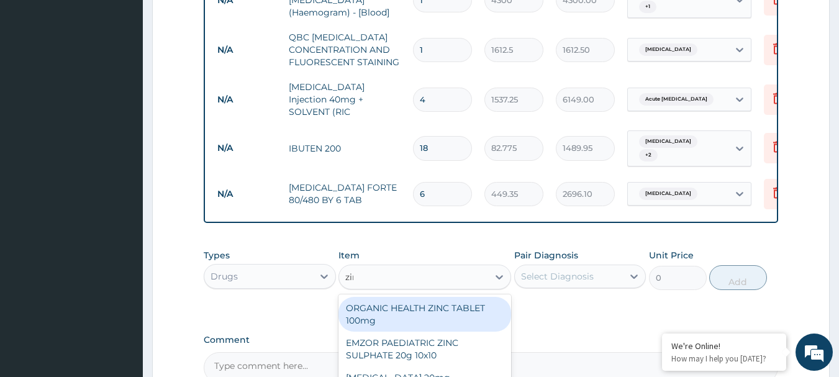
type input "zinn"
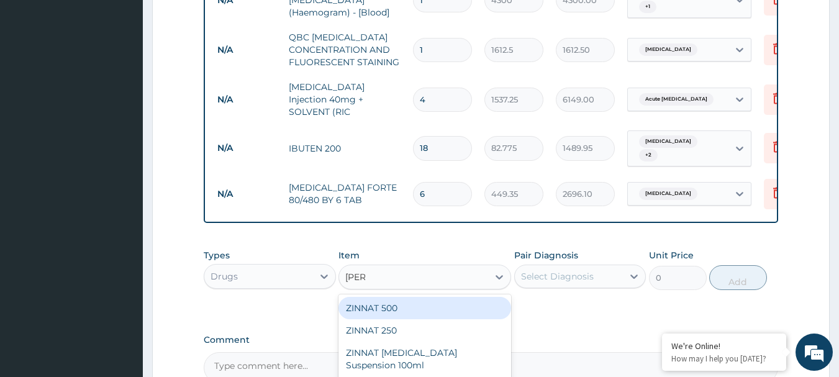
click at [380, 298] on div "ZINNAT 500" at bounding box center [424, 308] width 173 height 22
type input "1773.75"
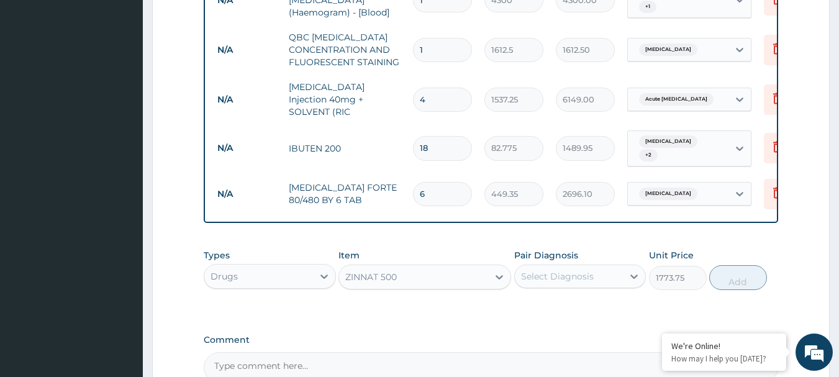
click at [555, 271] on div "Select Diagnosis" at bounding box center [557, 276] width 73 height 12
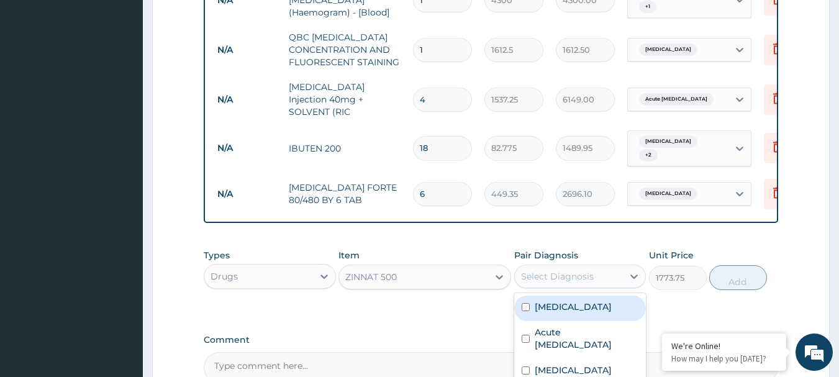
click at [561, 300] on label "Malaria" at bounding box center [573, 306] width 77 height 12
checkbox input "true"
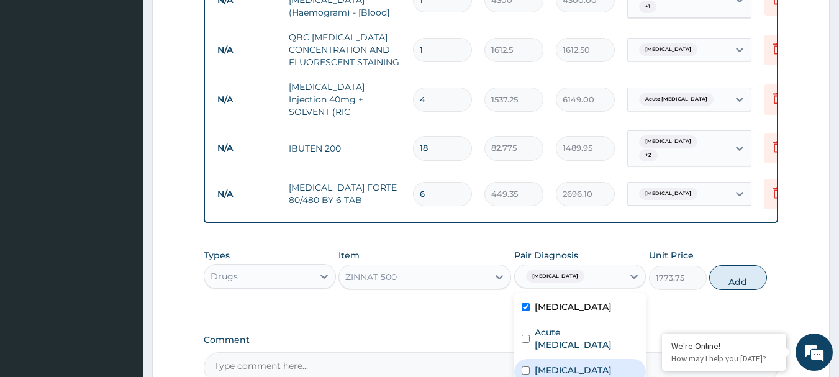
click at [567, 328] on label "Acute peptic ulcer" at bounding box center [587, 338] width 104 height 25
checkbox input "true"
click at [556, 364] on label "Urticaria" at bounding box center [573, 370] width 77 height 12
checkbox input "true"
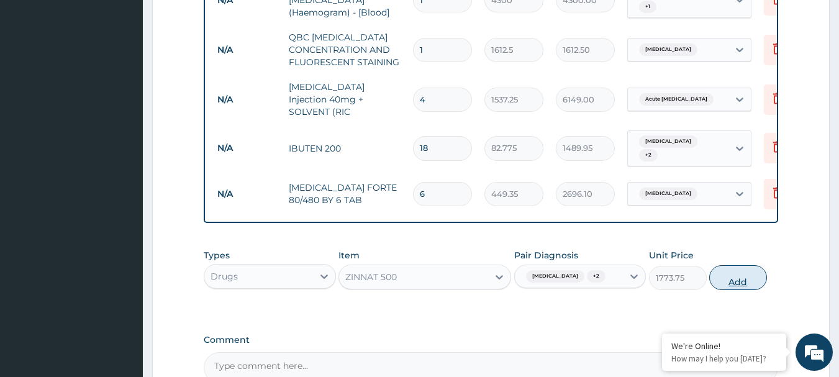
click at [734, 279] on button "Add" at bounding box center [738, 277] width 58 height 25
type input "0"
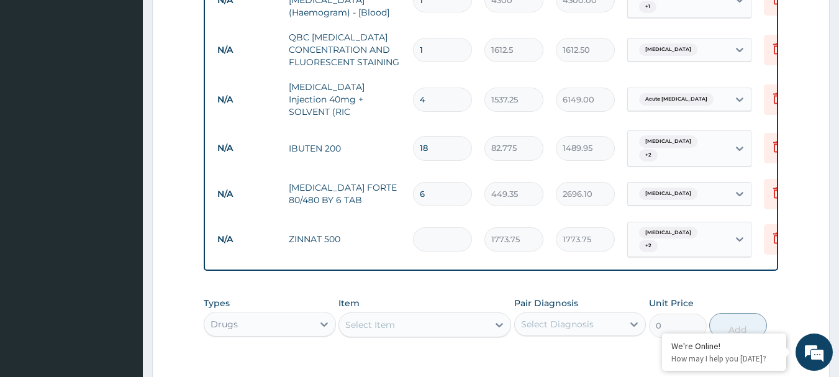
type input "0.00"
type input "4"
type input "7095.00"
type input "4"
click at [410, 315] on div "Select Item" at bounding box center [413, 325] width 149 height 20
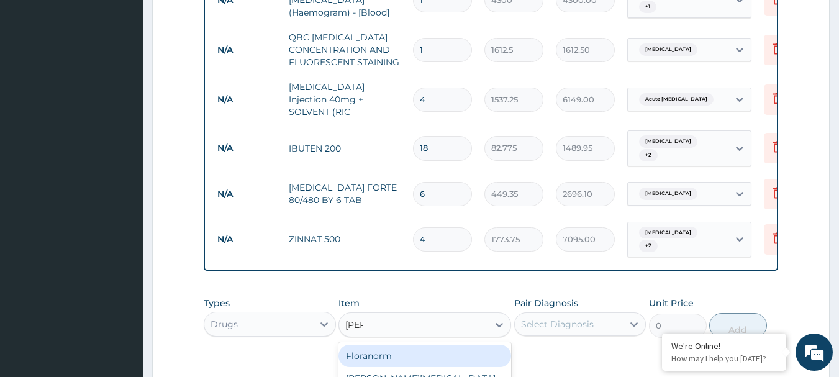
type input "lorat"
click at [424, 345] on div "Loratyn Loratadine 10mg" at bounding box center [424, 362] width 173 height 35
type input "88.6875"
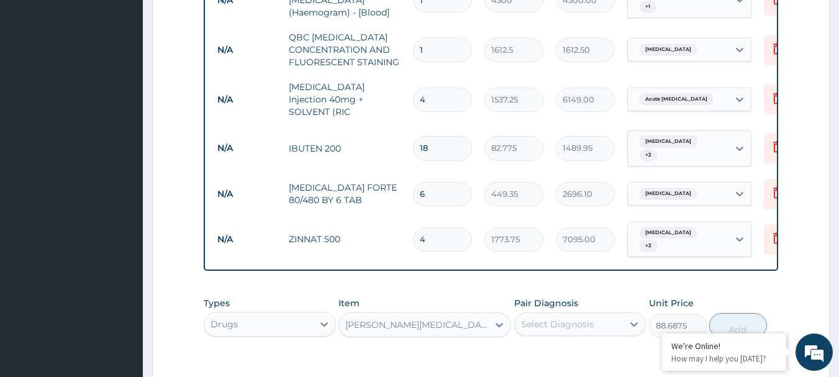
click at [576, 318] on div "Select Diagnosis" at bounding box center [557, 324] width 73 height 12
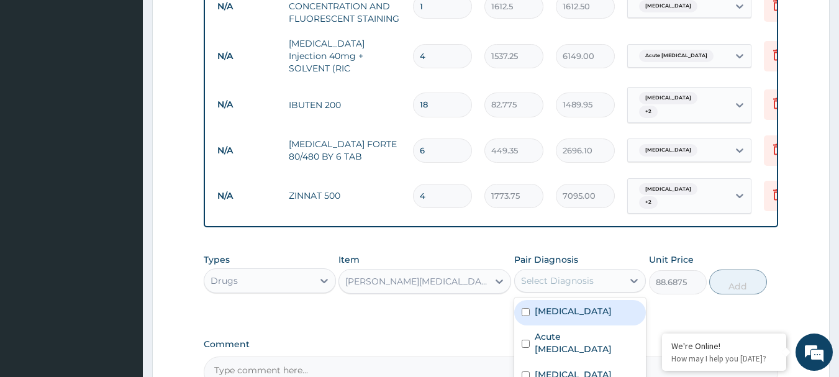
scroll to position [655, 0]
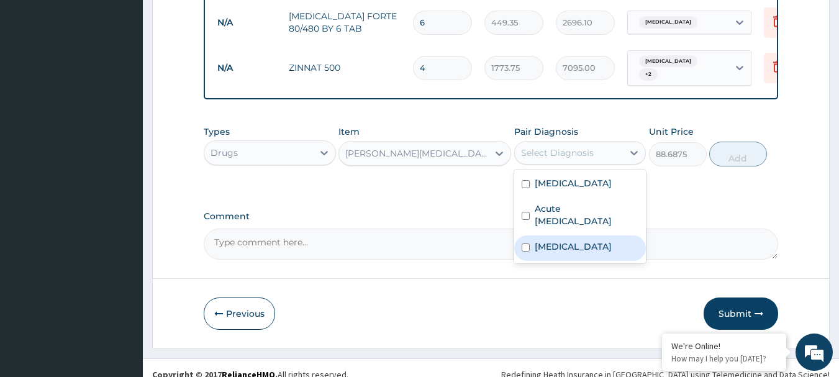
click at [551, 235] on div "Urticaria" at bounding box center [580, 247] width 132 height 25
checkbox input "true"
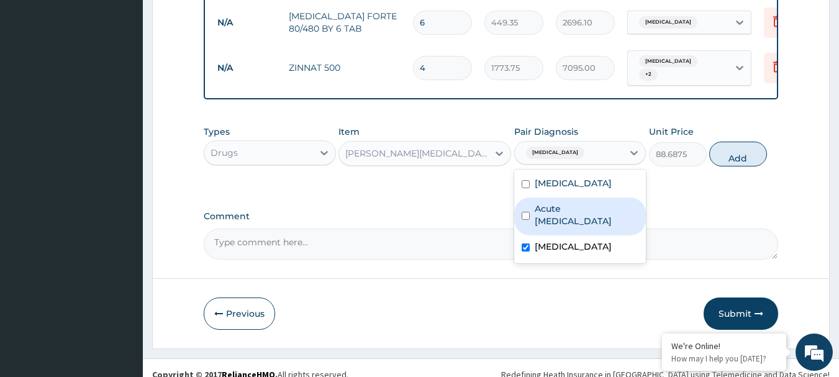
click at [551, 202] on label "Acute peptic ulcer" at bounding box center [587, 214] width 104 height 25
checkbox input "true"
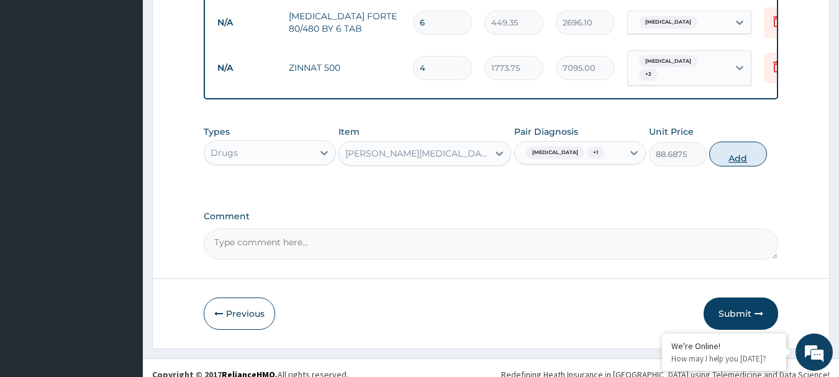
click at [726, 144] on button "Add" at bounding box center [738, 154] width 58 height 25
type input "0"
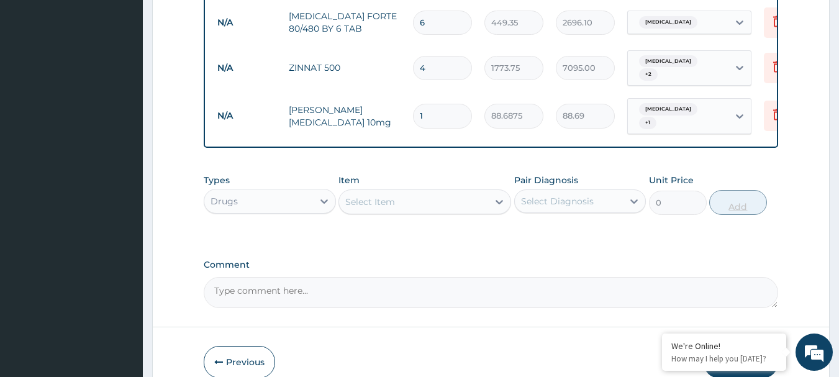
type input "10"
type input "886.88"
type input "10"
click at [425, 192] on div "Select Item" at bounding box center [413, 202] width 149 height 20
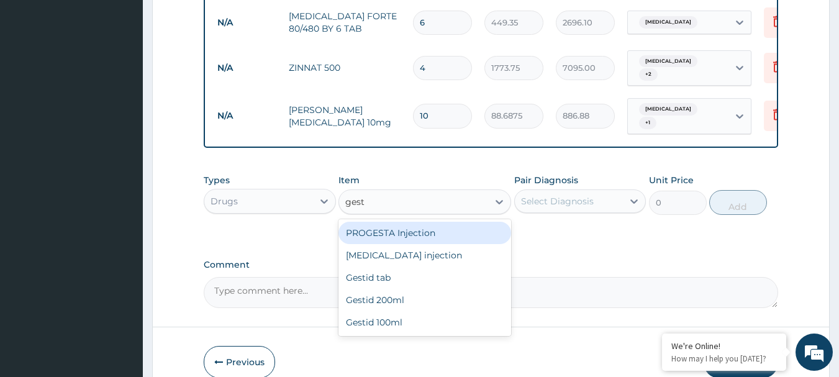
type input "gesti"
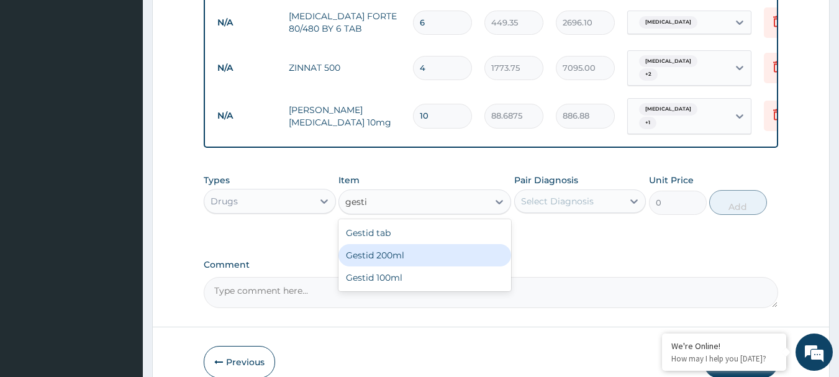
click at [390, 246] on div "Gestid 200ml" at bounding box center [424, 255] width 173 height 22
type input "1064.25"
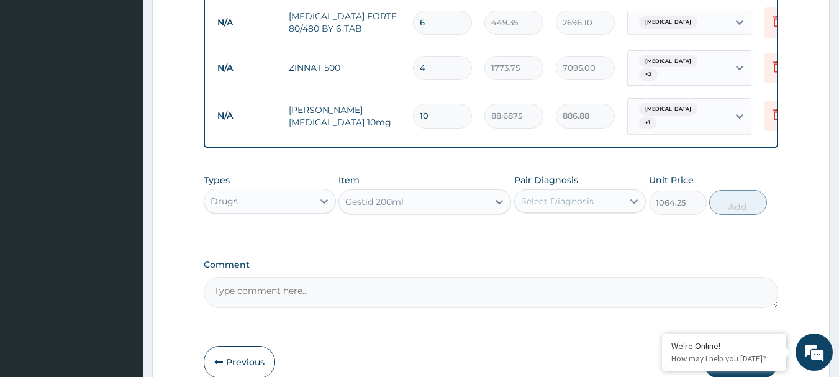
click at [571, 195] on div "Select Diagnosis" at bounding box center [557, 201] width 73 height 12
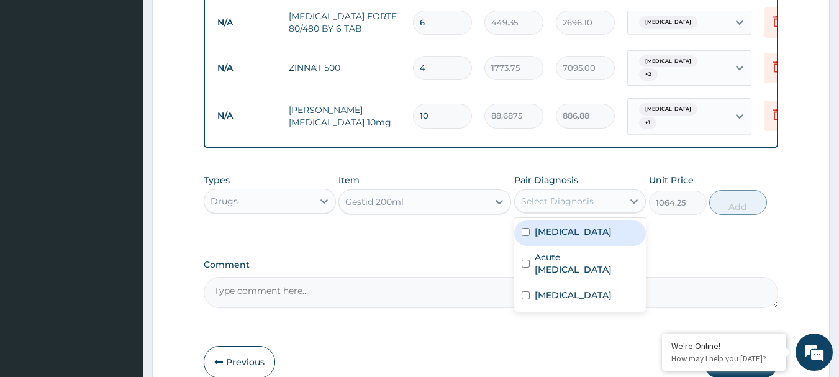
click at [565, 225] on label "Malaria" at bounding box center [573, 231] width 77 height 12
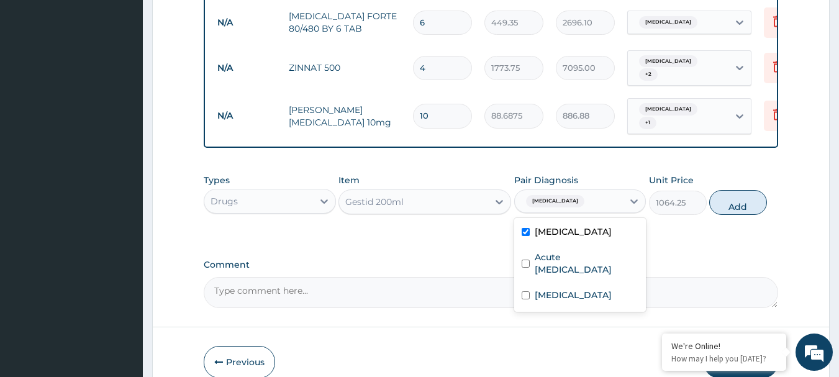
click at [565, 225] on label "Malaria" at bounding box center [573, 231] width 77 height 12
checkbox input "false"
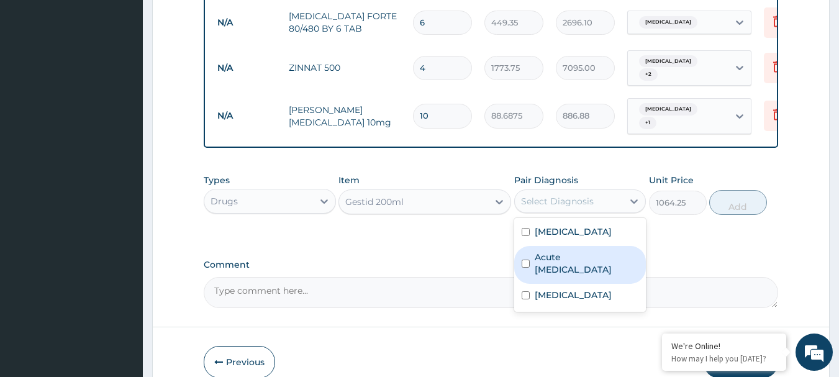
click at [565, 251] on label "Acute peptic ulcer" at bounding box center [587, 263] width 104 height 25
checkbox input "true"
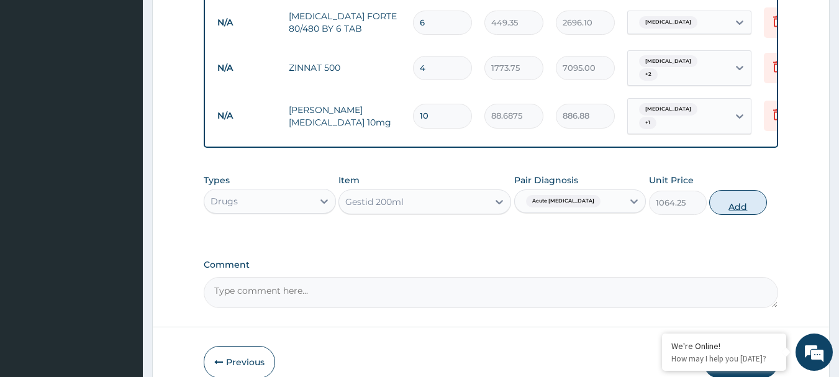
click at [739, 190] on button "Add" at bounding box center [738, 202] width 58 height 25
type input "0"
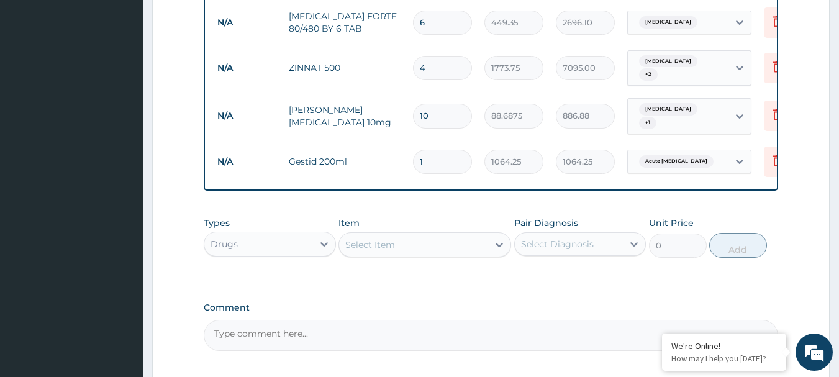
scroll to position [741, 0]
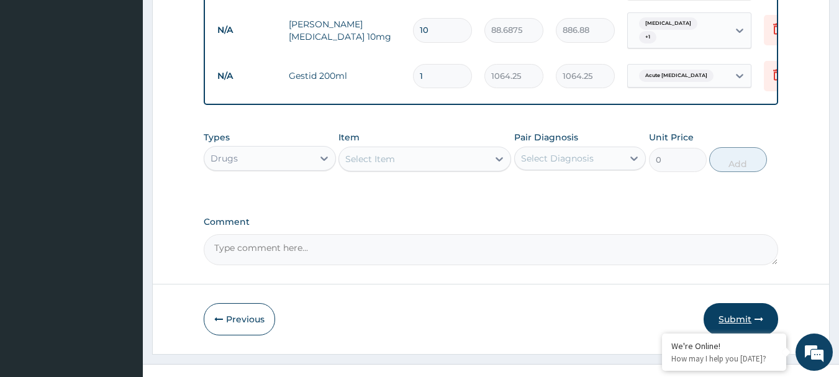
click at [716, 303] on button "Submit" at bounding box center [740, 319] width 75 height 32
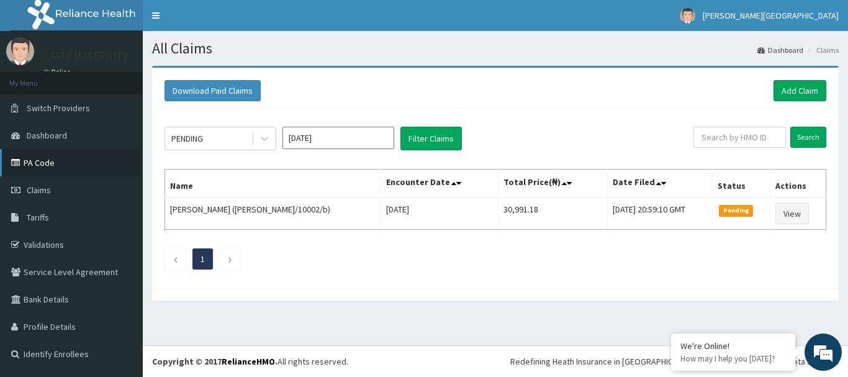
click at [52, 160] on link "PA Code" at bounding box center [71, 162] width 143 height 27
